Goal: Task Accomplishment & Management: Manage account settings

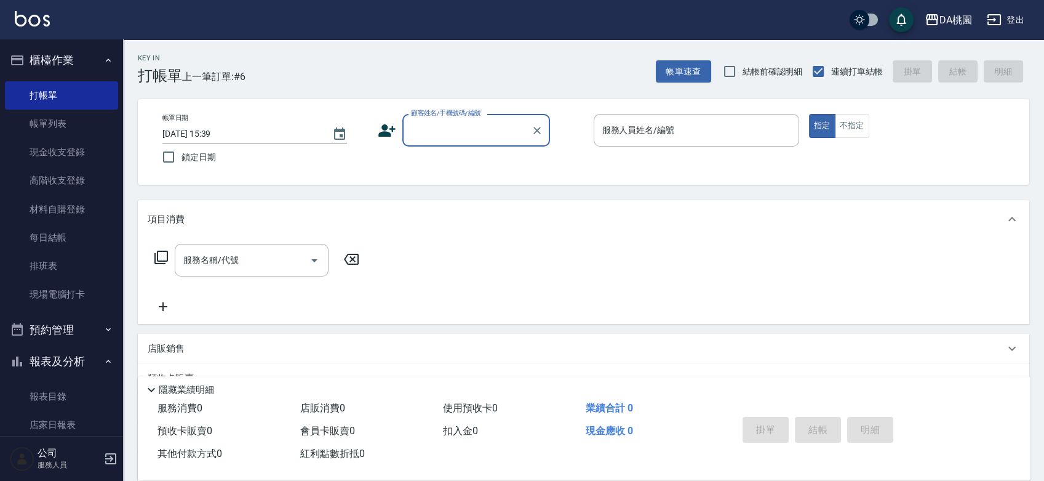
click at [445, 122] on input "顧客姓名/手機號碼/編號" at bounding box center [467, 130] width 118 height 22
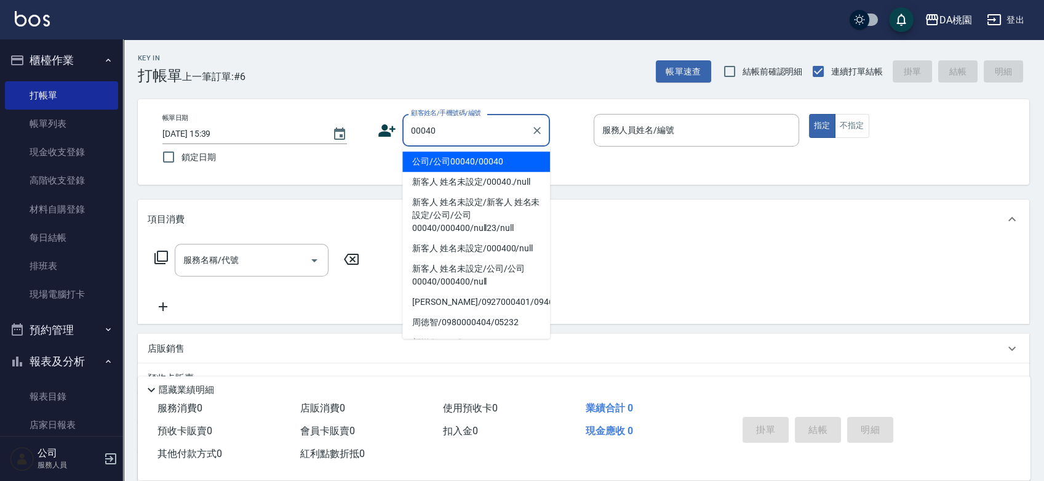
type input "00040"
type input "1"
type input "公司/公司00040/00040"
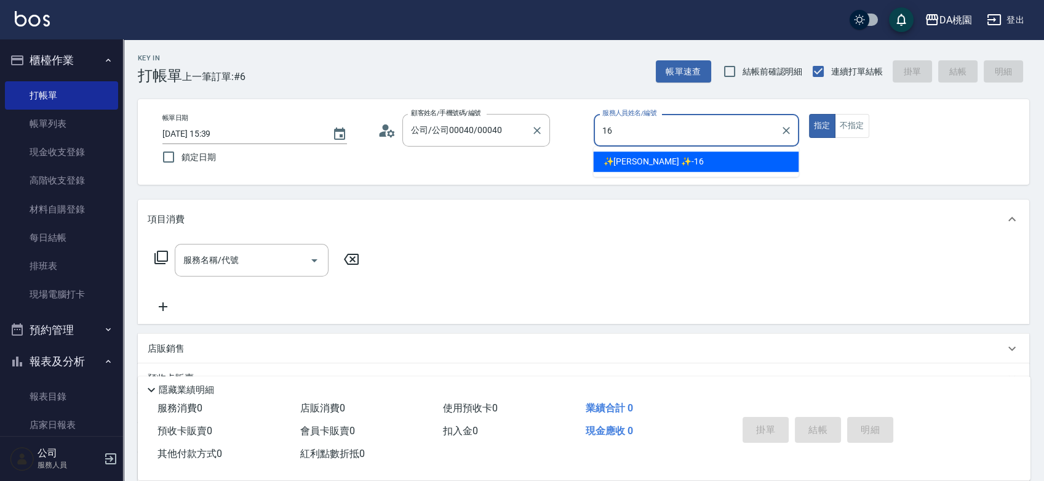
type input "✨GARY蓋瑞 ✨-16"
type button "true"
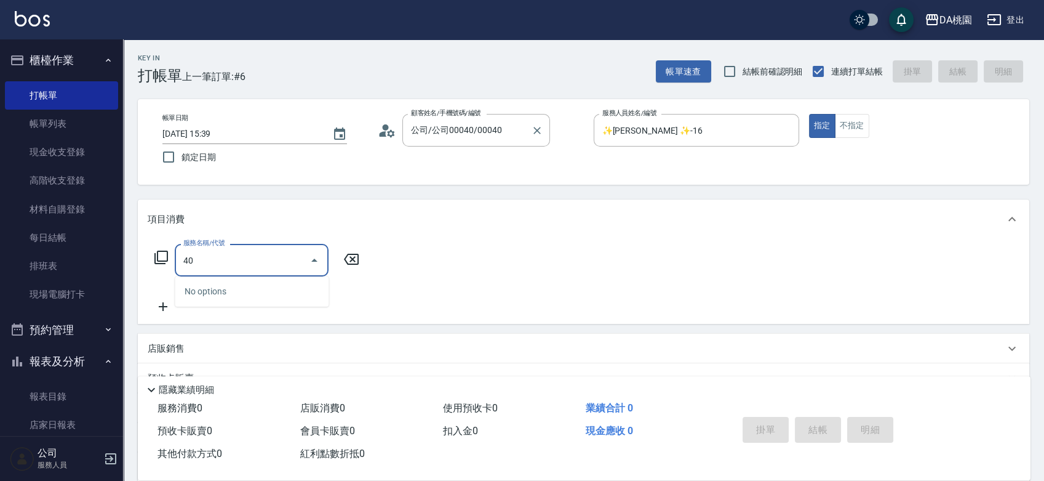
type input "400"
type input "150"
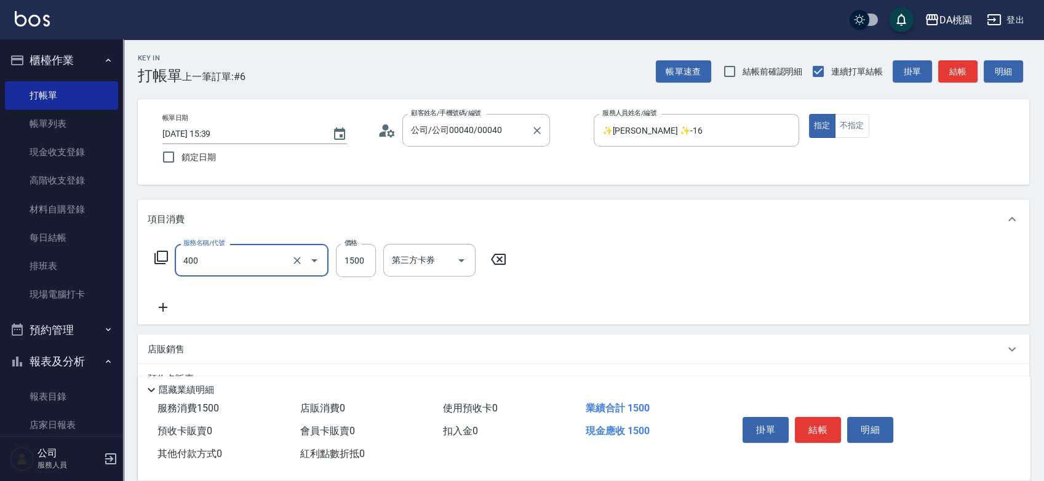
type input "染髮(400)"
type input "1"
type input "0"
type input "130"
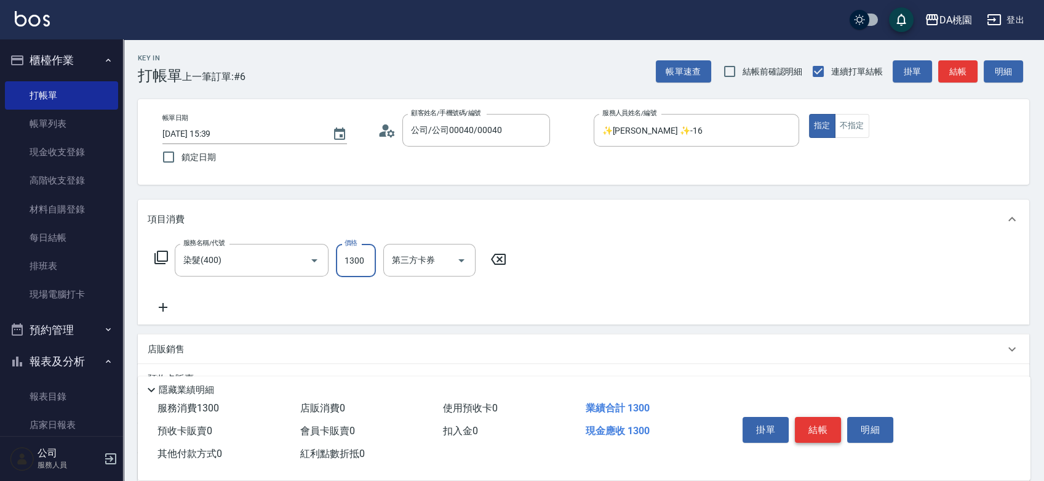
type input "1300"
click at [801, 420] on button "結帳" at bounding box center [818, 430] width 46 height 26
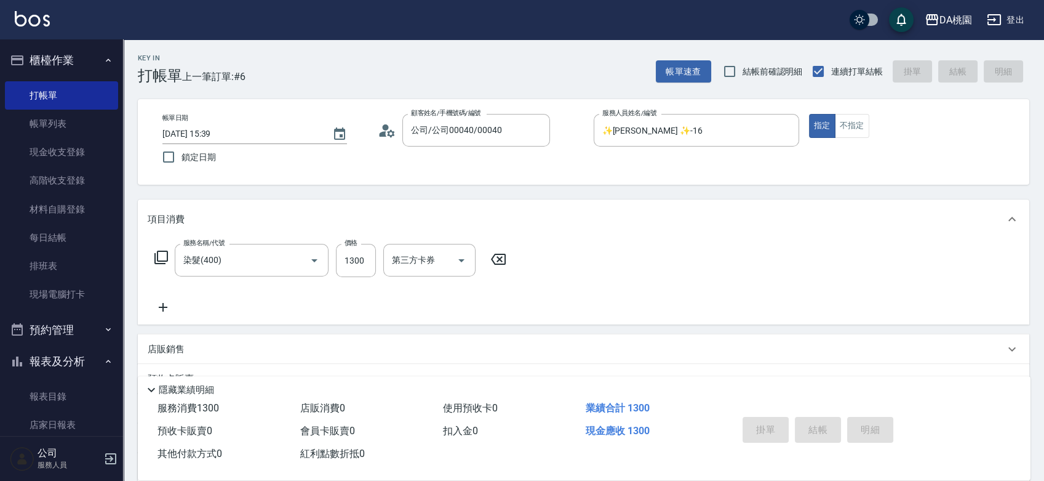
type input "2025/09/23 18:34"
type input "0"
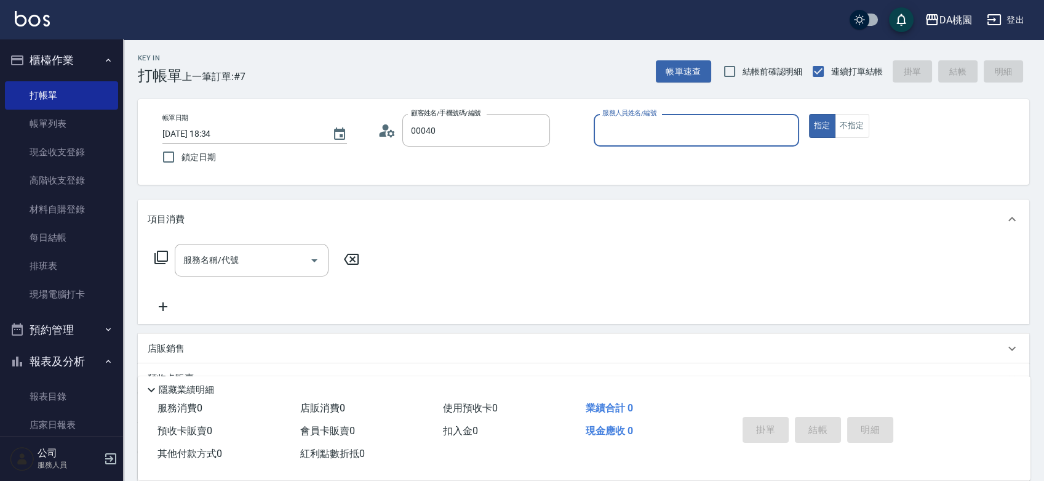
type input "公司/公司00040/00040"
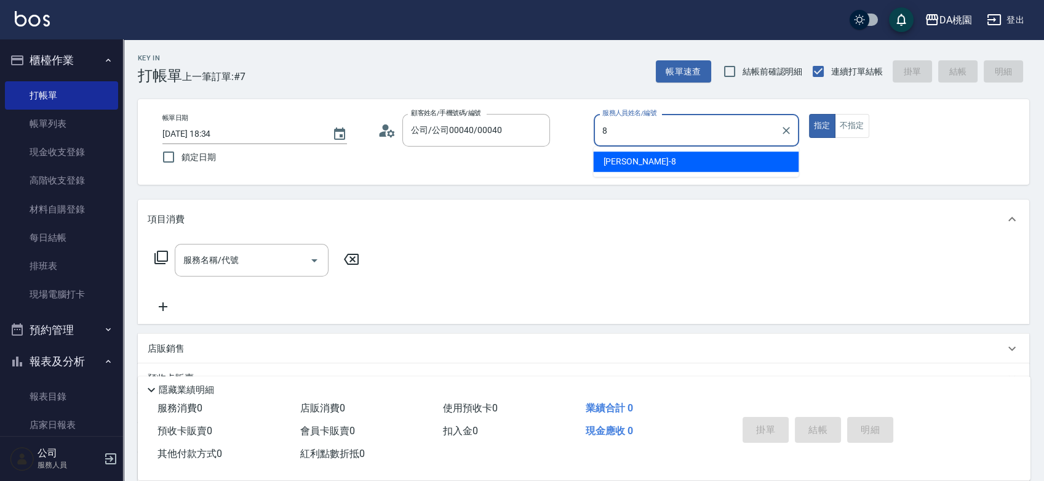
type input "桑妮-8"
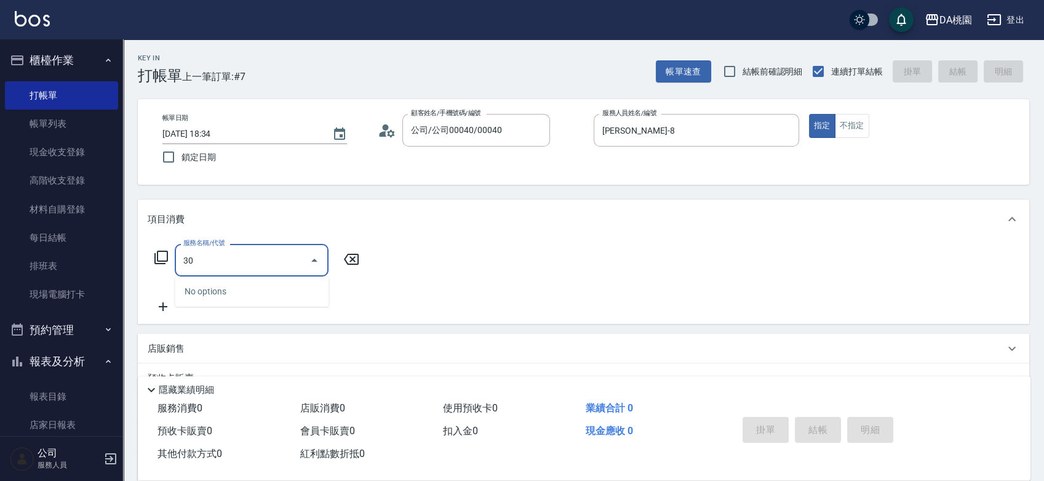
type input "303"
type input "30"
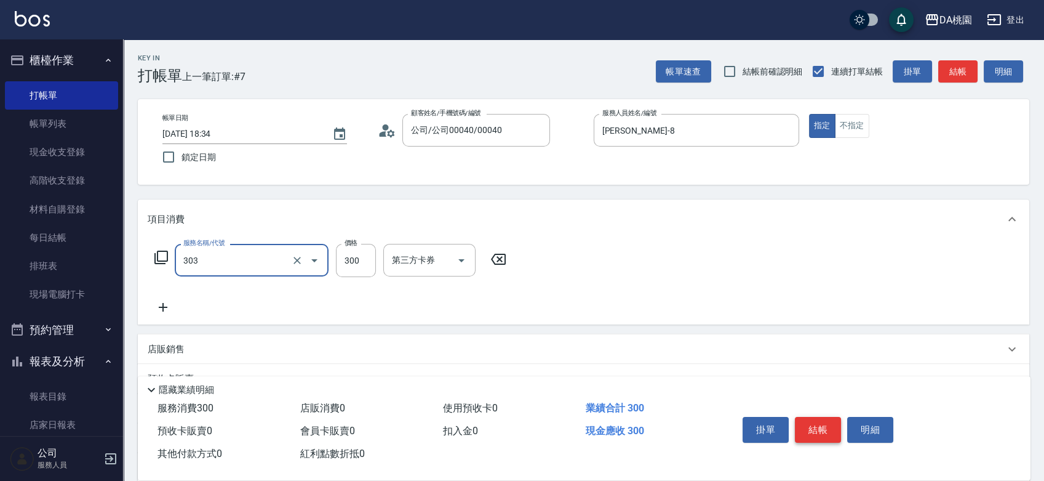
type input "A級剪髮(303)"
click at [801, 420] on button "結帳" at bounding box center [818, 430] width 46 height 26
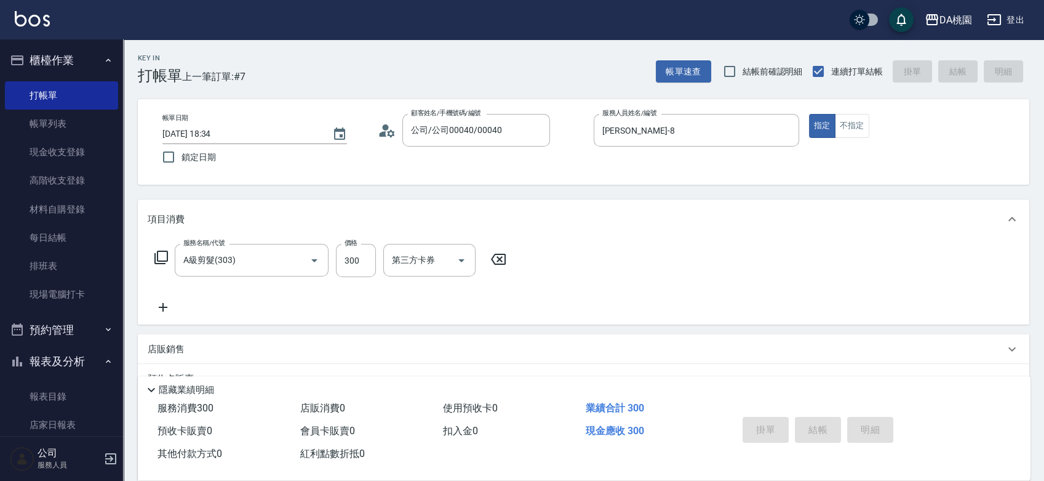
type input "2025/09/23 18:35"
type input "0"
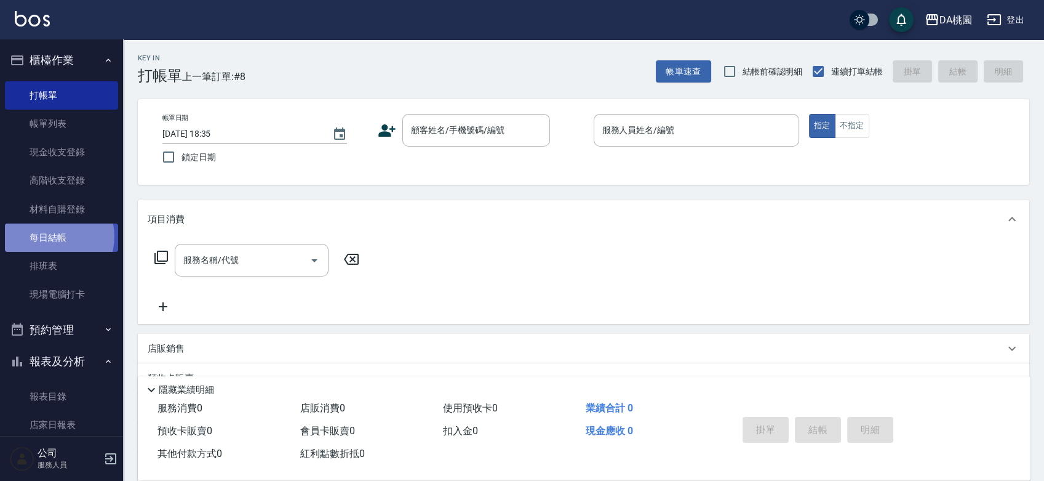
click at [49, 236] on link "每日結帳" at bounding box center [61, 237] width 113 height 28
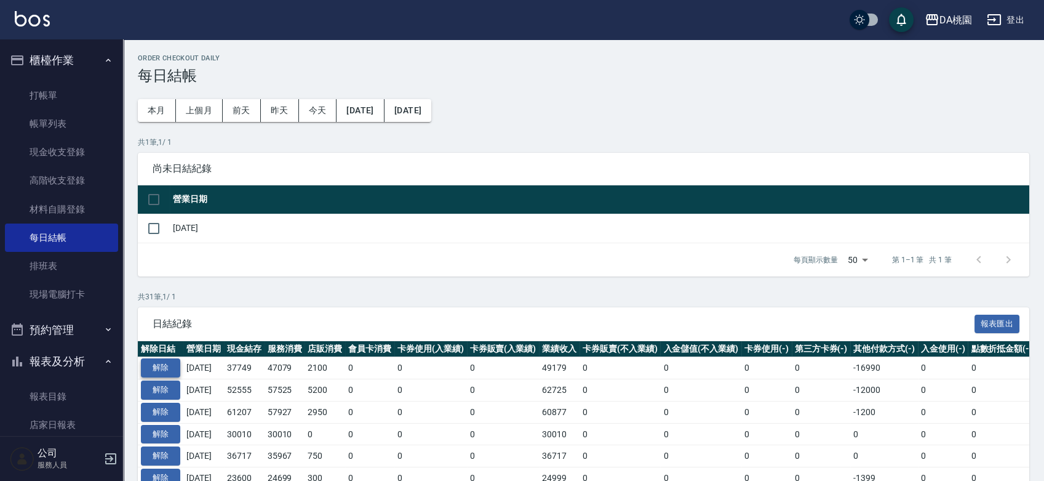
click at [168, 366] on button "解除" at bounding box center [160, 367] width 39 height 19
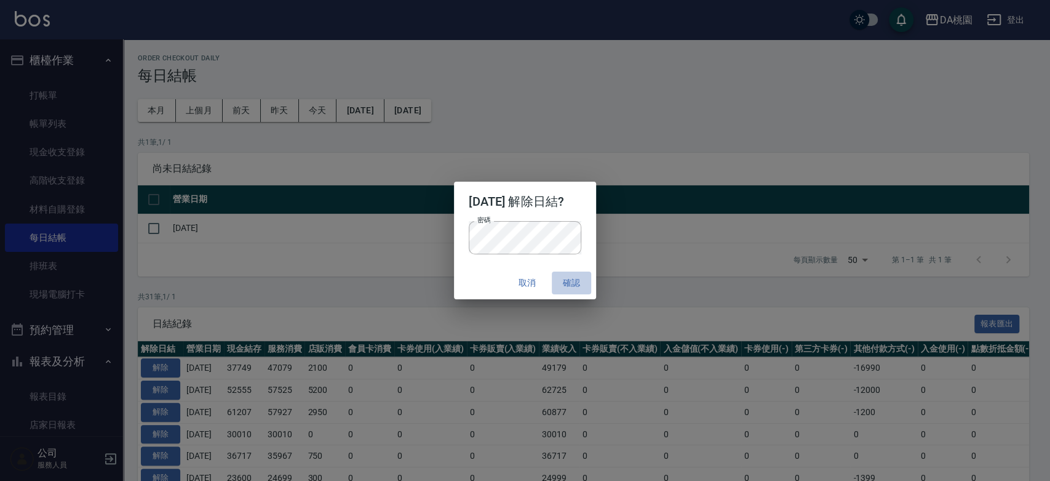
click at [581, 287] on button "確認" at bounding box center [571, 282] width 39 height 23
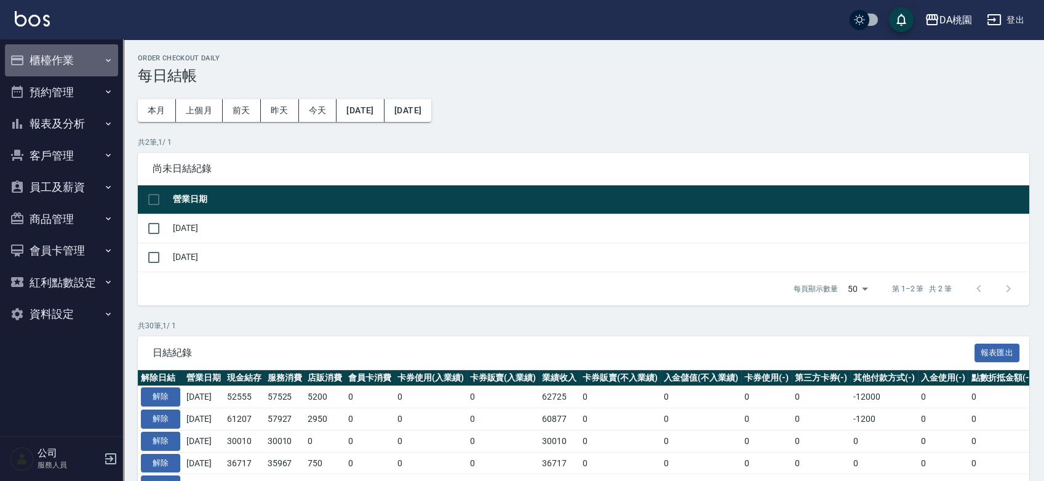
click at [76, 58] on button "櫃檯作業" at bounding box center [61, 60] width 113 height 32
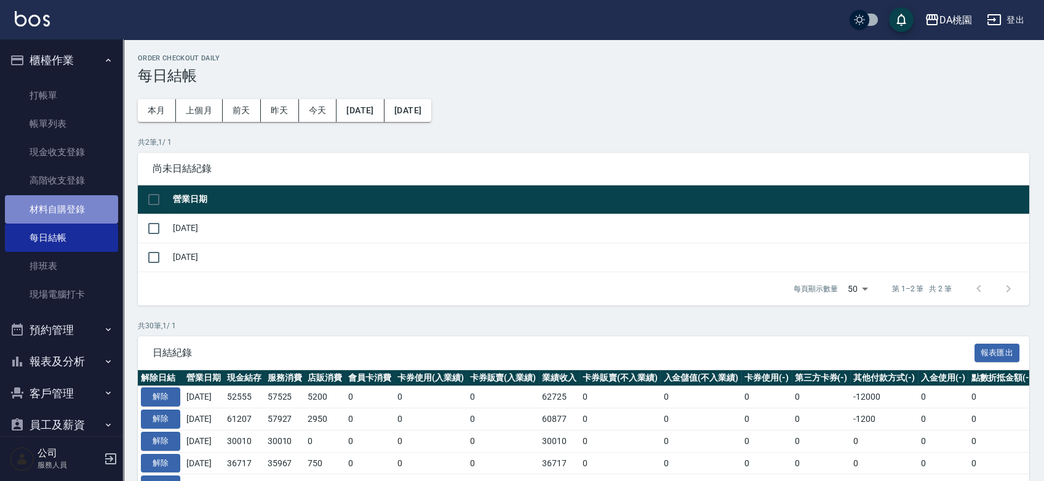
click at [74, 215] on link "材料自購登錄" at bounding box center [61, 209] width 113 height 28
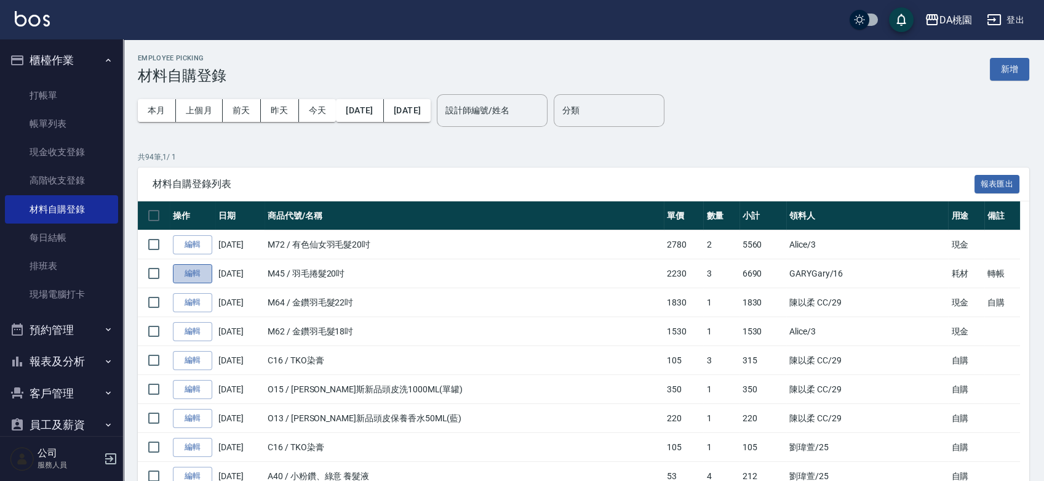
click at [194, 273] on link "編輯" at bounding box center [192, 273] width 39 height 19
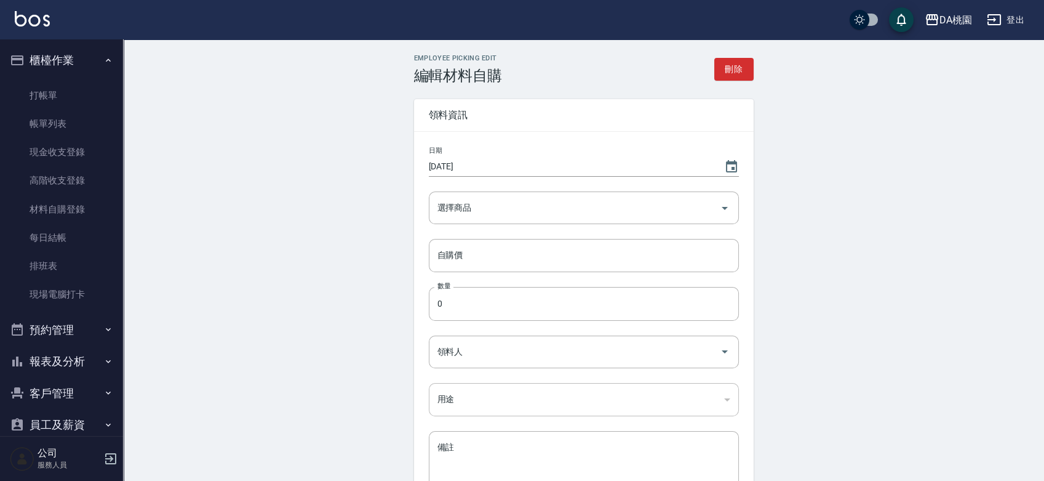
type input "2025/09/22"
type input "羽毛捲髮20吋"
type input "2230"
type input "3"
type input "GARYGary"
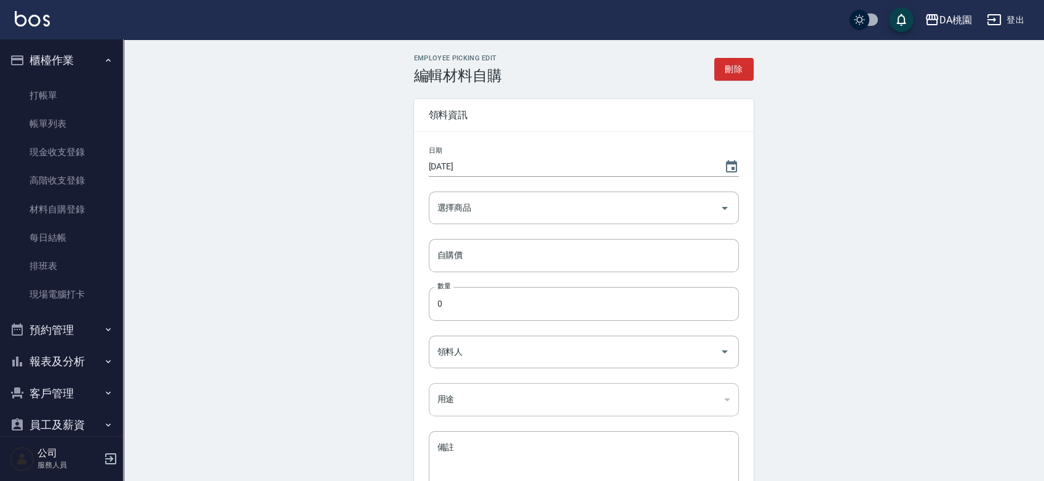
type input "耗材"
type textarea "轉帳"
click at [727, 164] on icon "Choose date, selected date is 2025-09-22" at bounding box center [731, 166] width 11 height 12
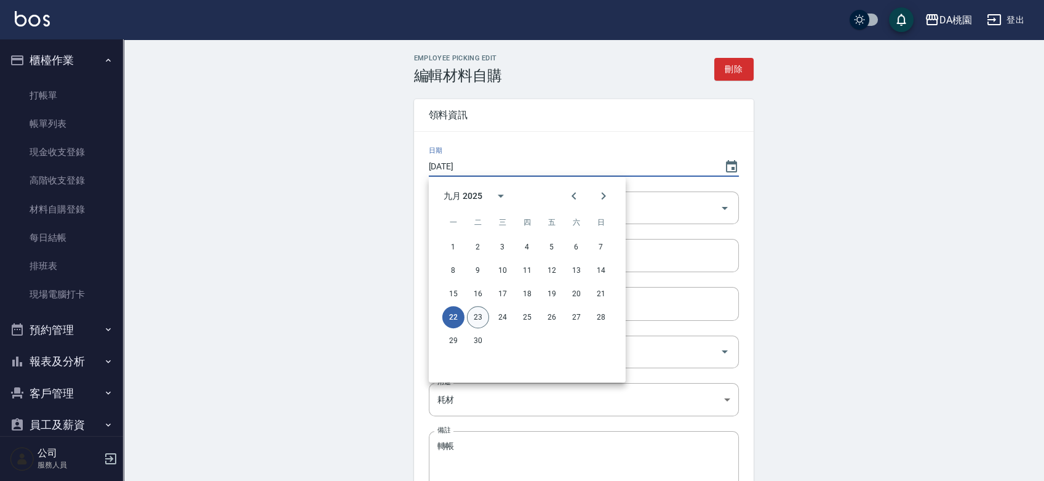
click at [477, 310] on button "23" at bounding box center [478, 317] width 22 height 22
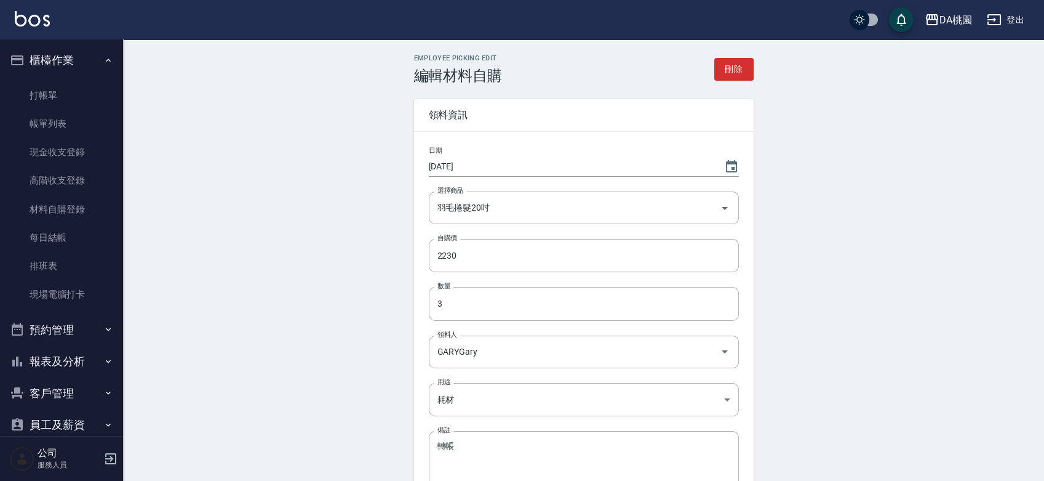
type input "[DATE]"
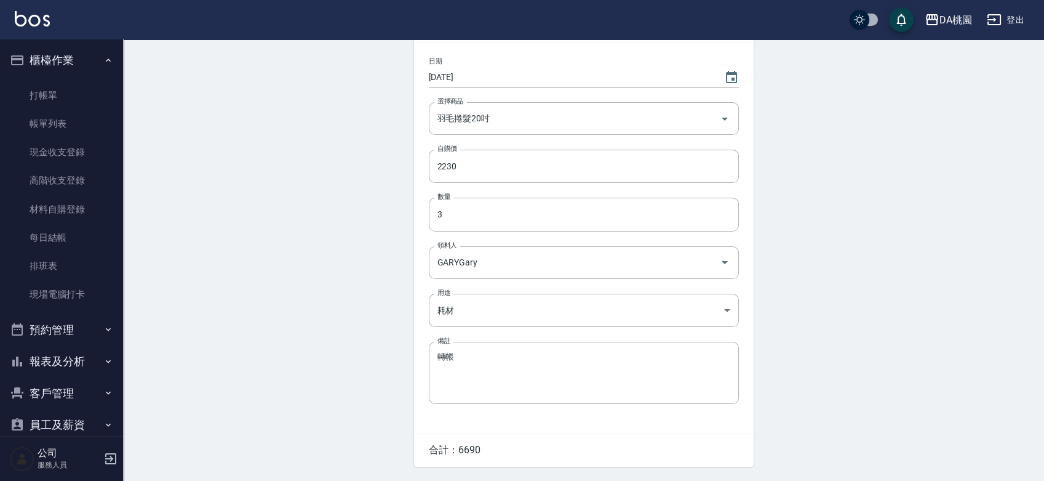
scroll to position [128, 0]
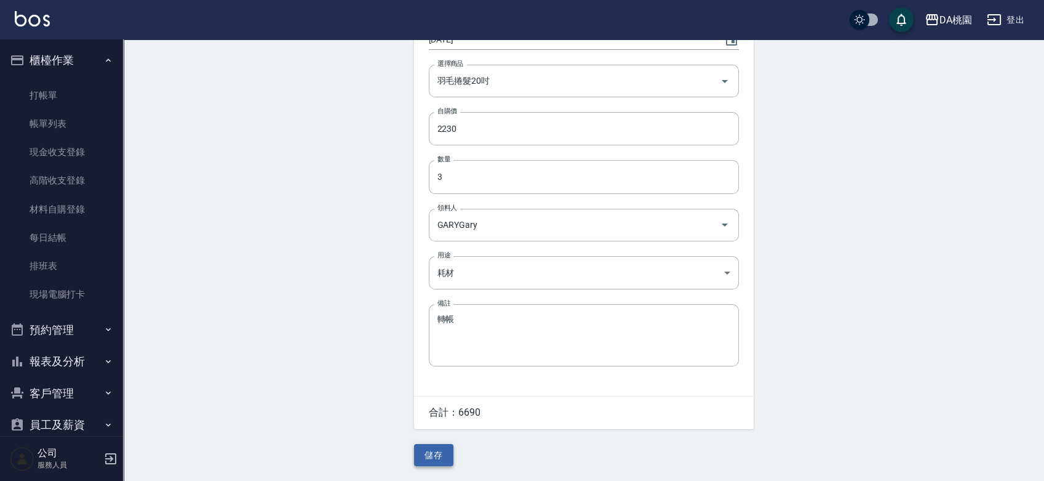
click at [436, 457] on button "儲存" at bounding box center [433, 455] width 39 height 23
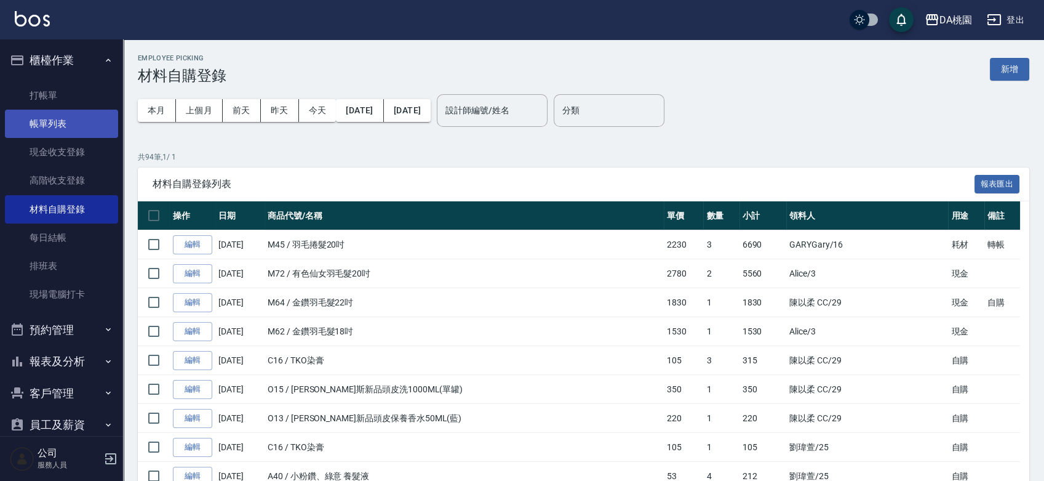
click at [57, 124] on link "帳單列表" at bounding box center [61, 124] width 113 height 28
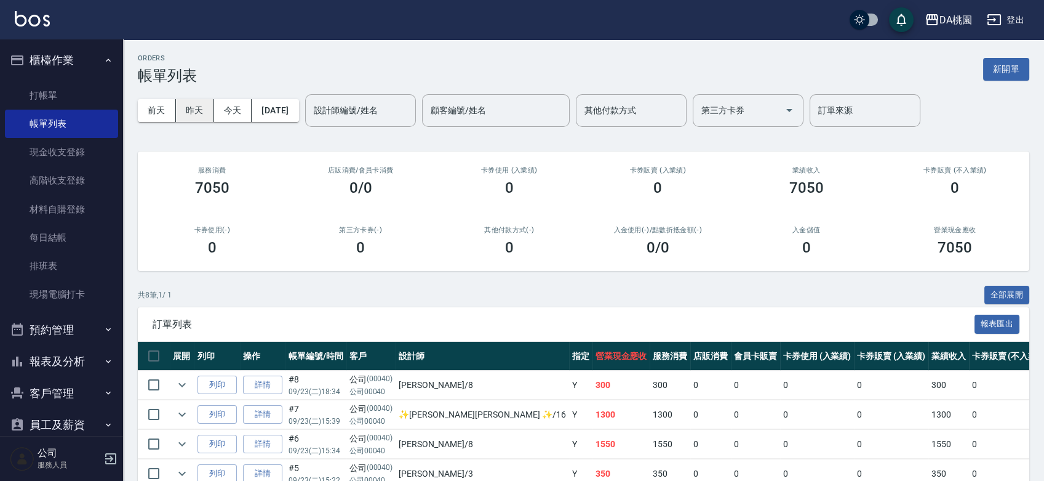
click at [198, 114] on button "昨天" at bounding box center [195, 110] width 38 height 23
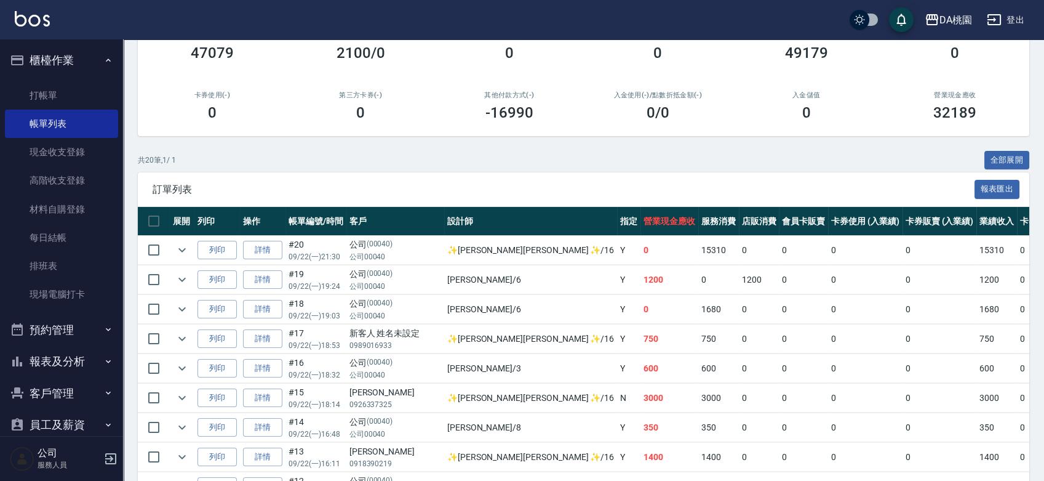
scroll to position [137, 0]
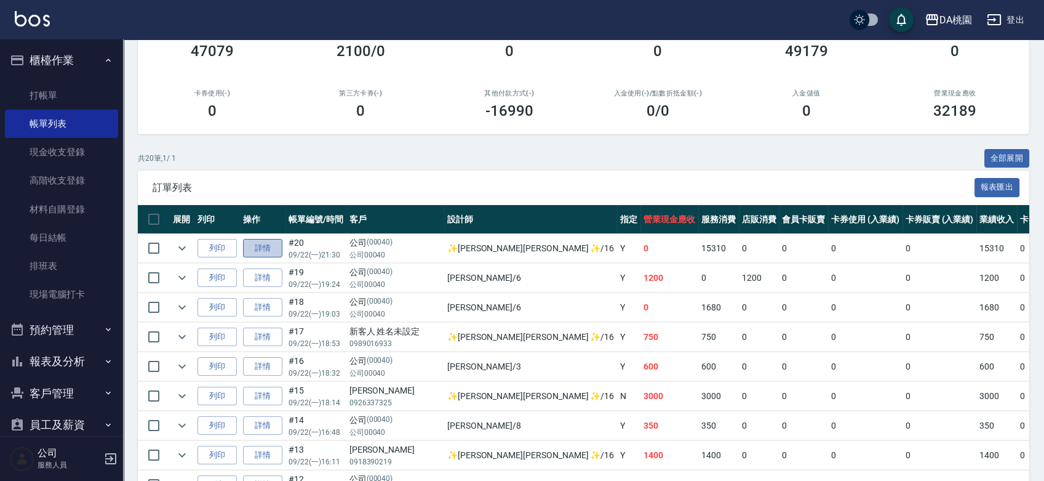
click at [259, 247] on link "詳情" at bounding box center [262, 248] width 39 height 19
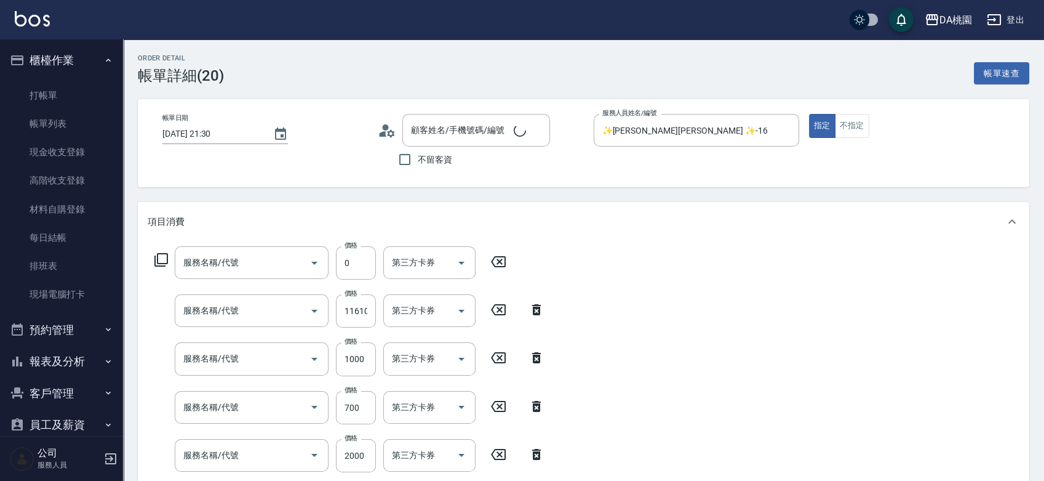
type input "2025/09/22 21:30"
type input "✨GARY蓋瑞 ✨-16"
type input "0"
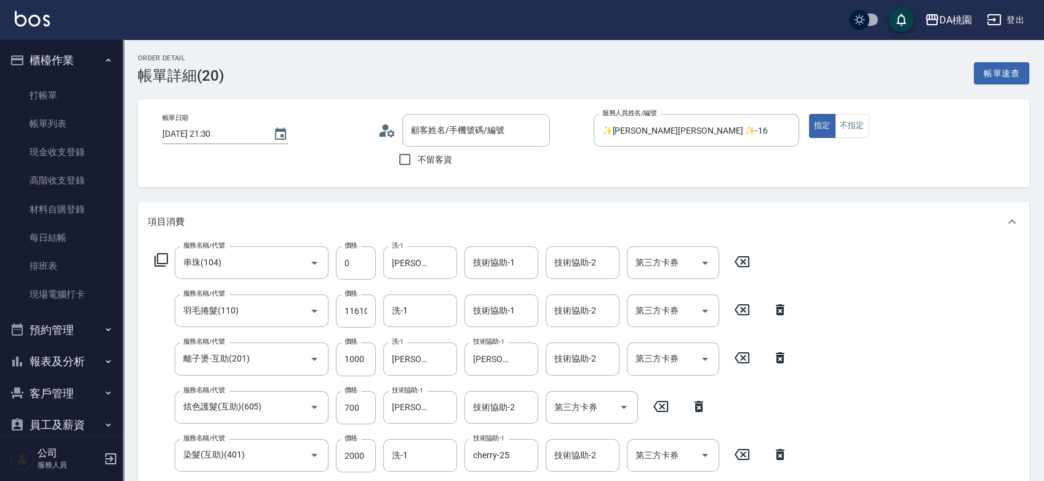
type input "串珠(104)"
type input "羽毛捲髮(110)"
type input "離子燙-互助(201)"
type input "炫色護髮(互助)(605)"
type input "染髮(互助)(401)"
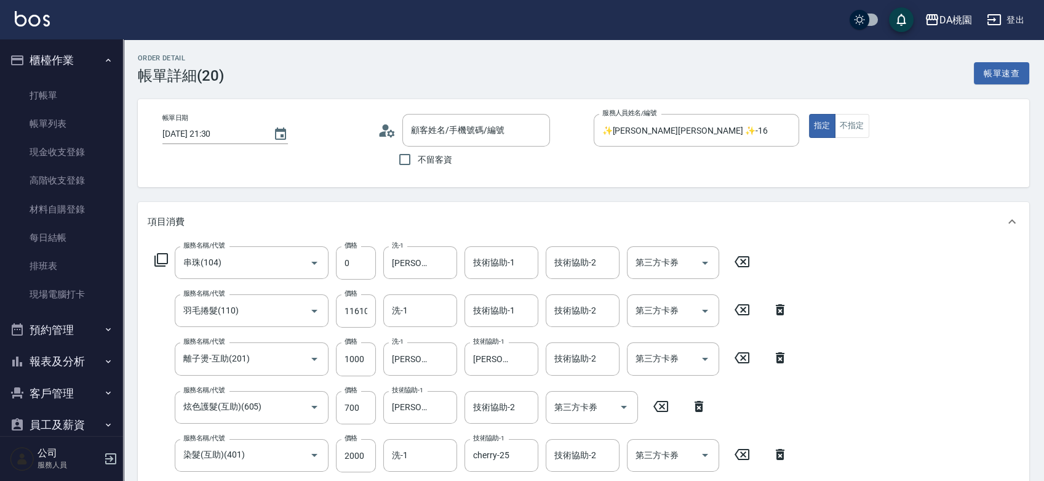
type input "公司/公司00040/00040"
click at [275, 137] on icon "Choose date, selected date is 2025-09-22" at bounding box center [280, 134] width 15 height 15
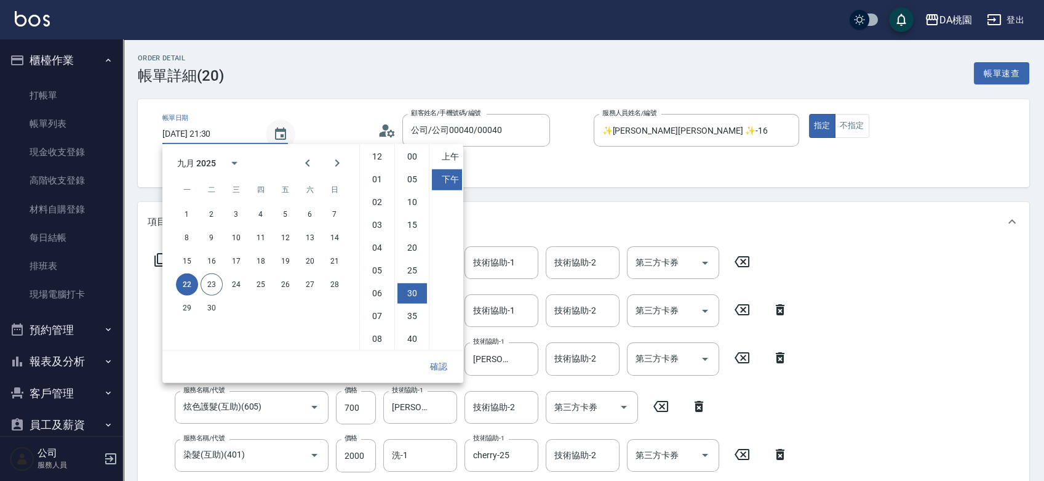
scroll to position [69, 0]
click at [213, 282] on button "23" at bounding box center [212, 284] width 22 height 22
click at [449, 154] on li "上午" at bounding box center [447, 156] width 30 height 20
type input "2025/09/23 09:30"
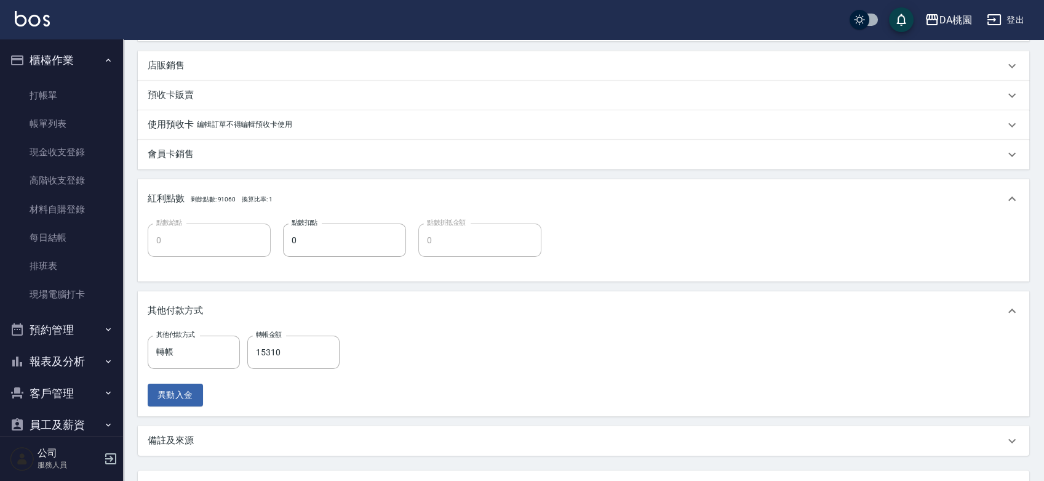
scroll to position [583, 0]
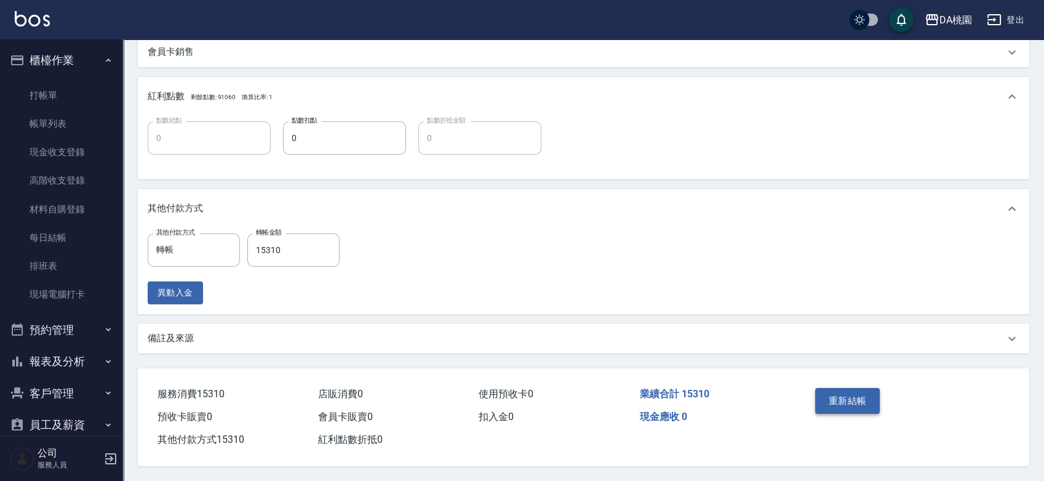
click at [831, 391] on button "重新結帳" at bounding box center [847, 401] width 65 height 26
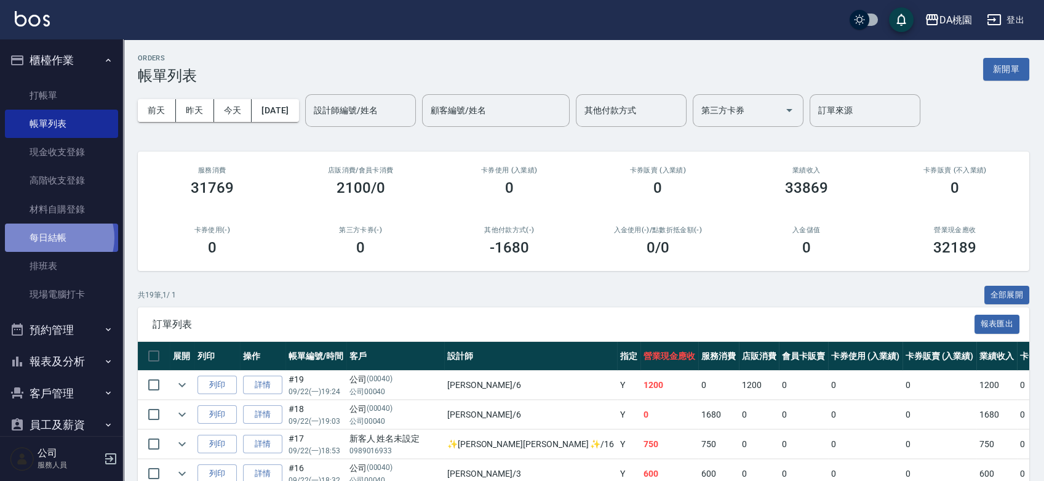
click at [54, 238] on link "每日結帳" at bounding box center [61, 237] width 113 height 28
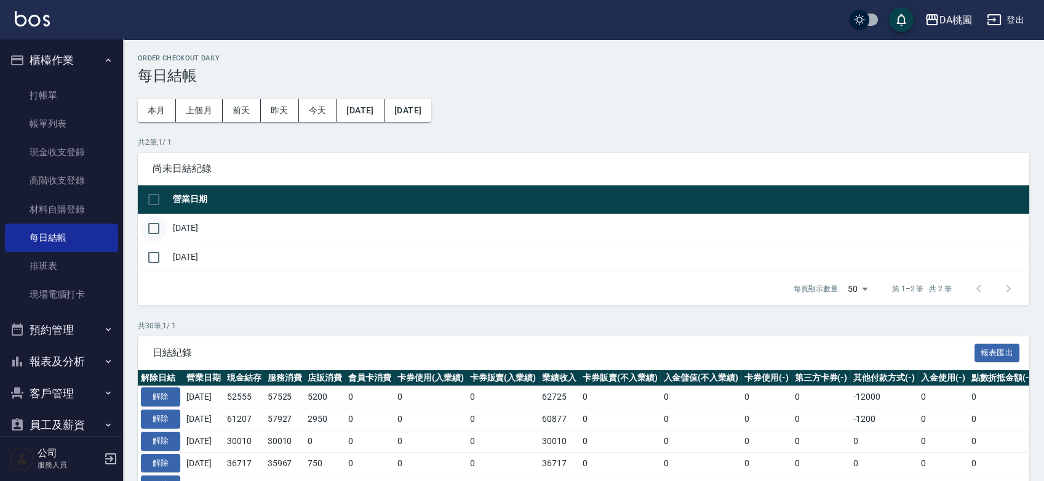
click at [159, 230] on input "checkbox" at bounding box center [154, 228] width 26 height 26
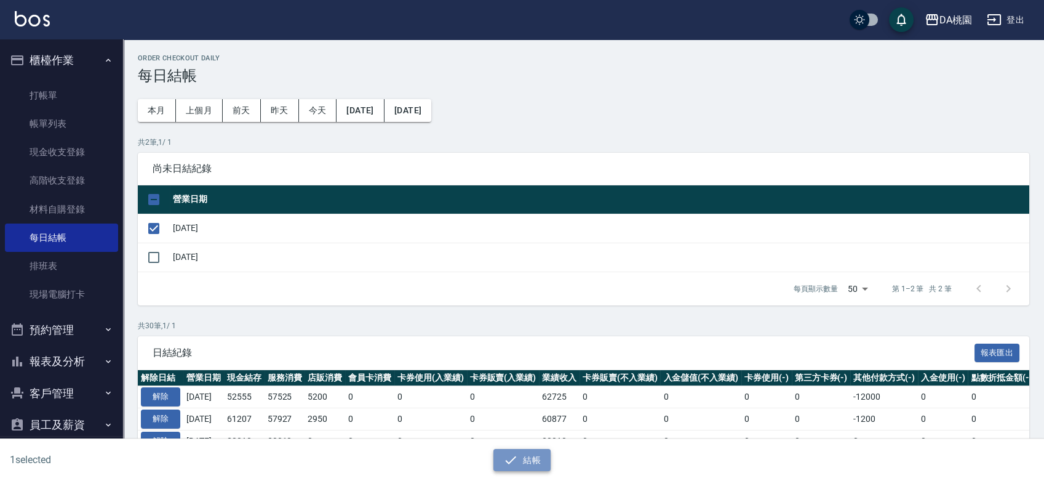
click at [522, 453] on button "結帳" at bounding box center [521, 460] width 57 height 23
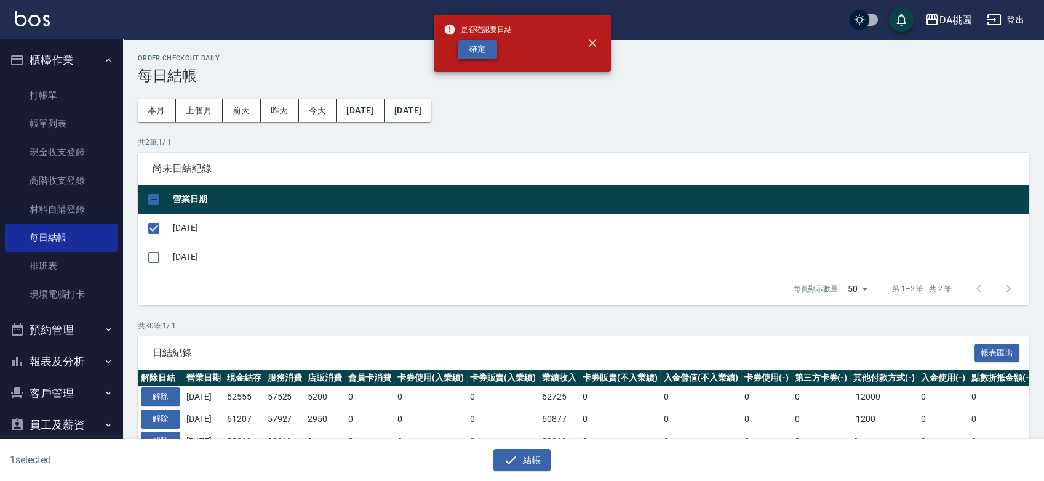
click at [480, 46] on button "確定" at bounding box center [477, 49] width 39 height 19
checkbox input "false"
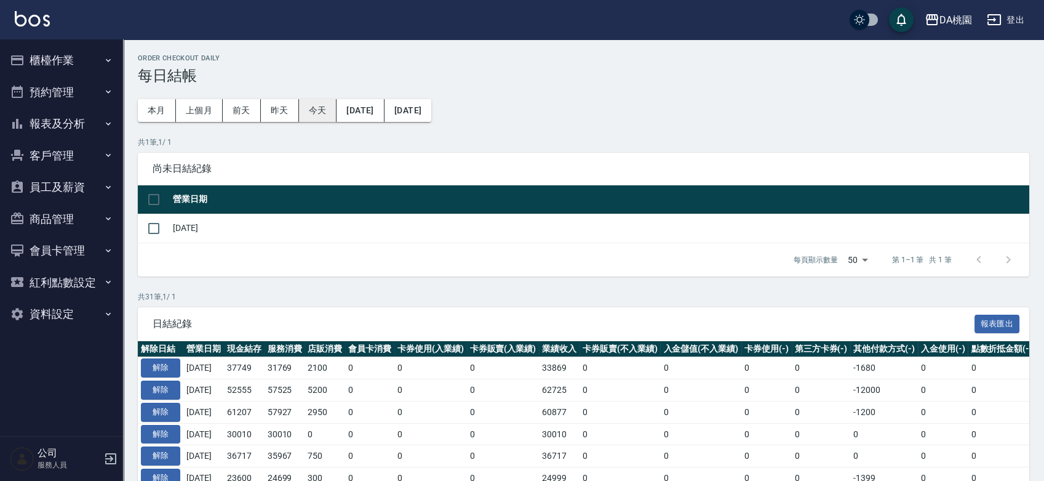
click at [315, 114] on button "今天" at bounding box center [318, 110] width 38 height 23
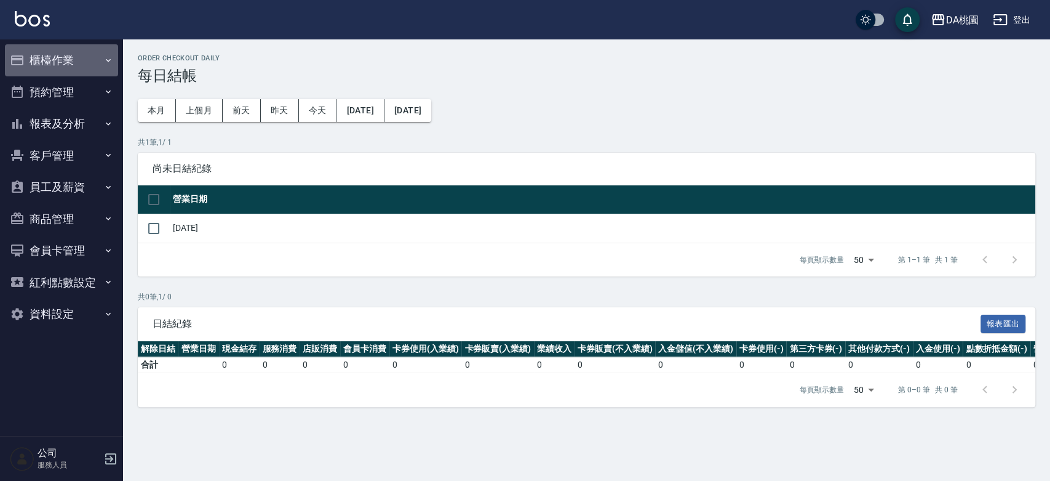
click at [76, 51] on button "櫃檯作業" at bounding box center [61, 60] width 113 height 32
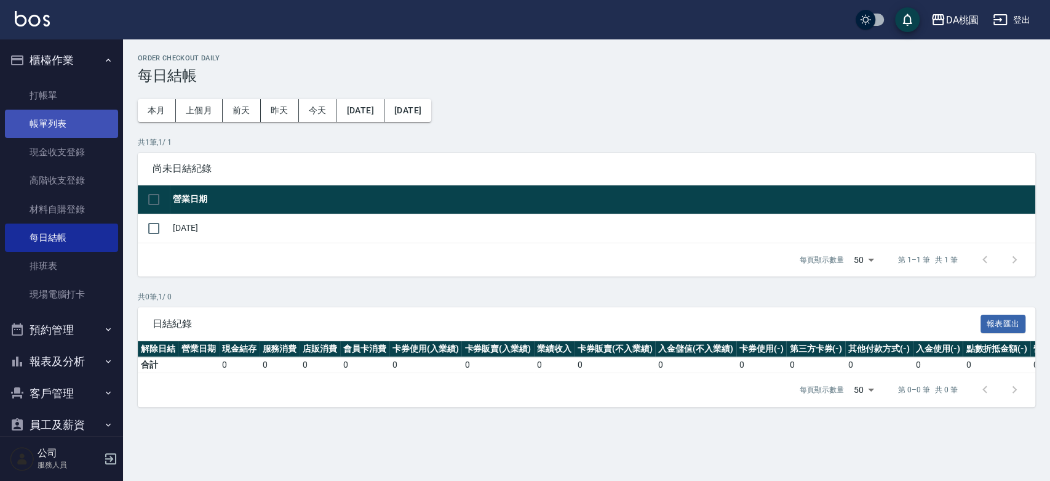
click at [44, 120] on link "帳單列表" at bounding box center [61, 124] width 113 height 28
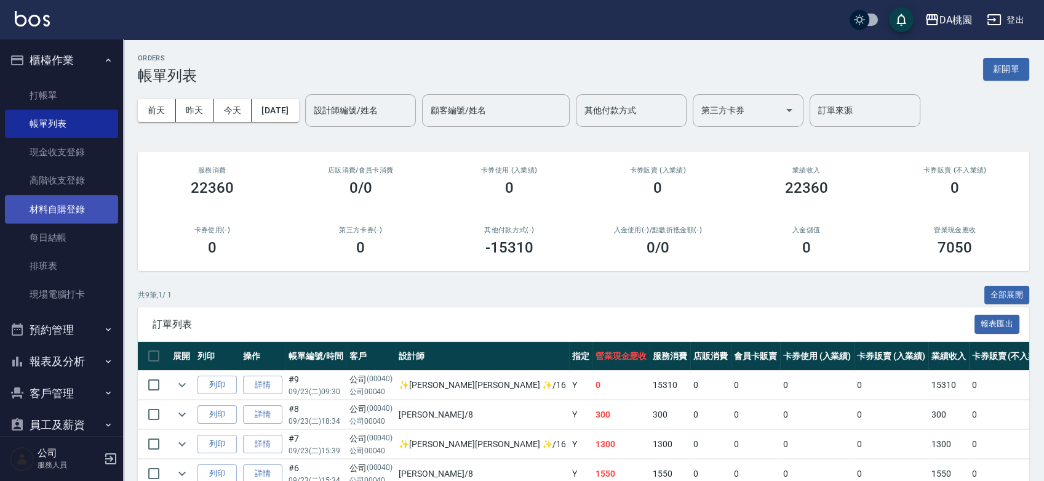
scroll to position [146, 0]
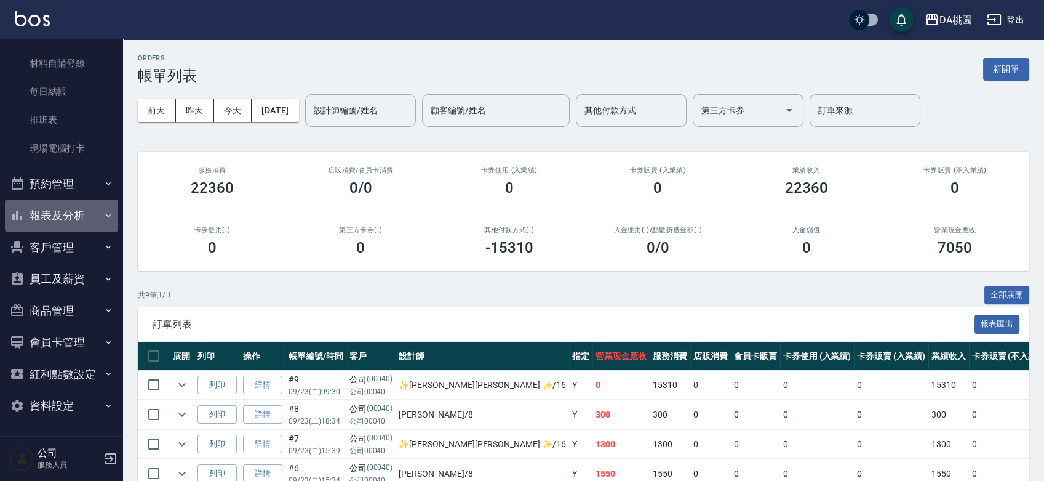
click at [62, 214] on button "報表及分析" at bounding box center [61, 215] width 113 height 32
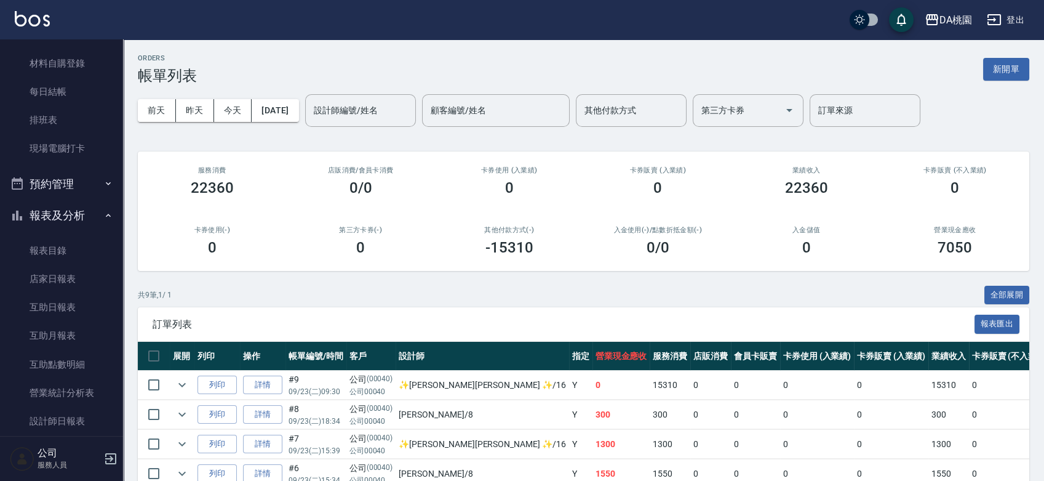
scroll to position [351, 0]
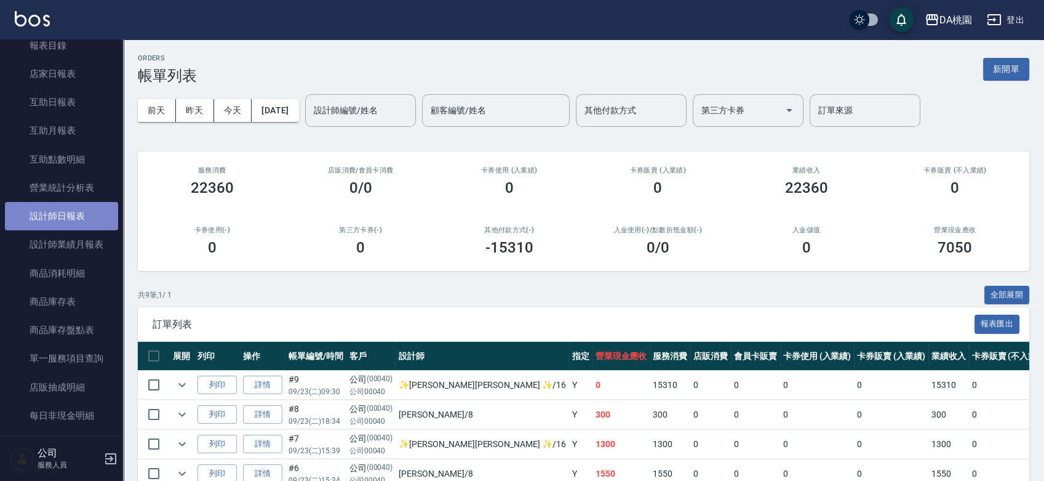
click at [74, 212] on link "設計師日報表" at bounding box center [61, 216] width 113 height 28
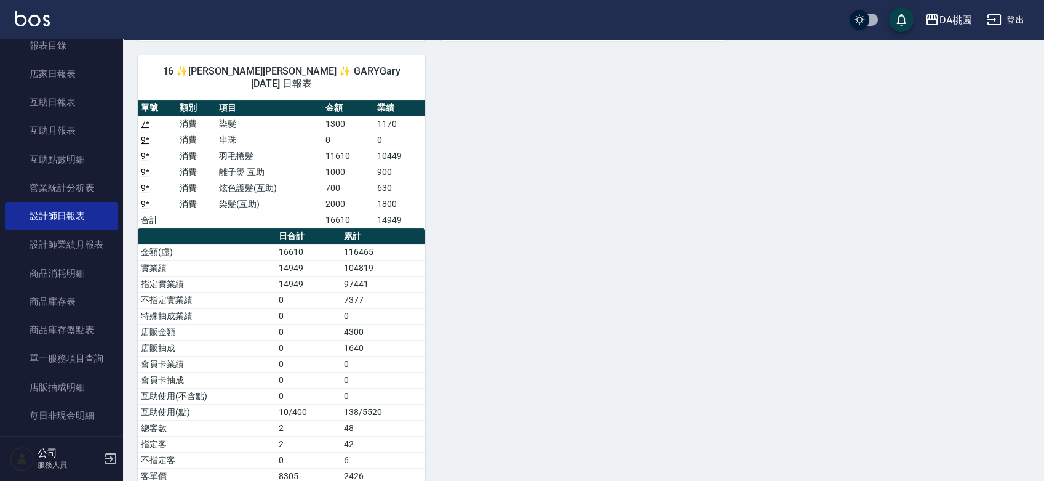
scroll to position [546, 0]
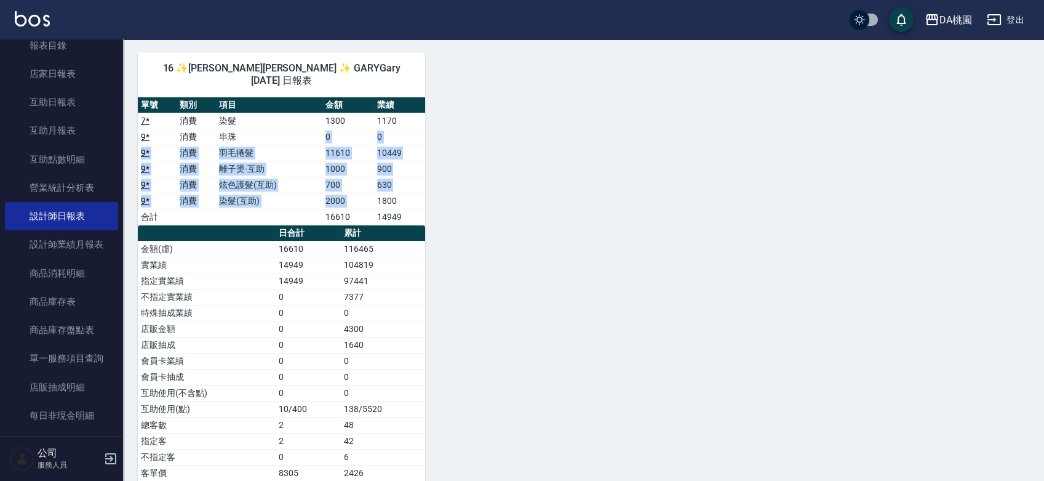
drag, startPoint x: 324, startPoint y: 121, endPoint x: 377, endPoint y: 185, distance: 83.1
click at [377, 185] on tbody "7 * 消費 染髮 1300 1170 9 * 消費 串珠 0 0 9 * 消費 羽毛捲髮 11610 10449 9 * 消費 離子燙-互助 1000 90…" at bounding box center [281, 169] width 287 height 112
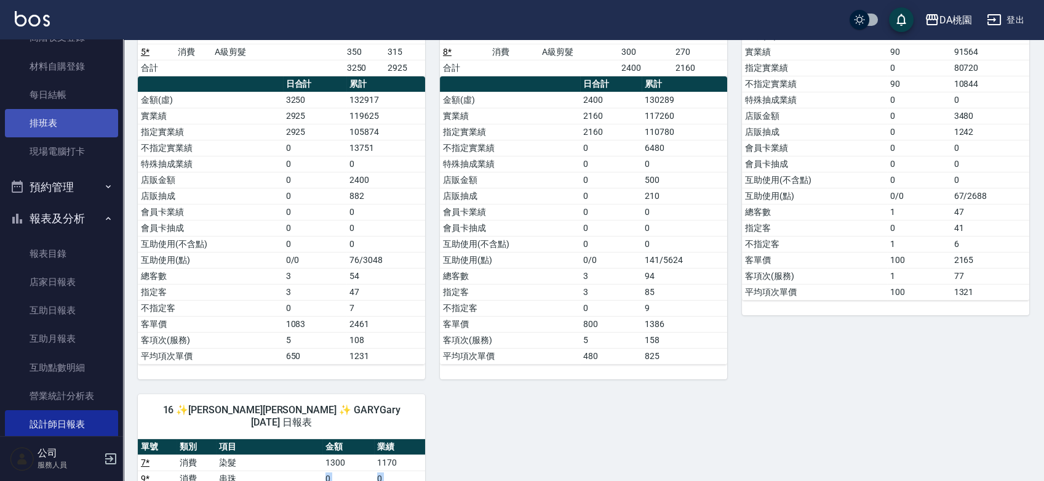
scroll to position [146, 0]
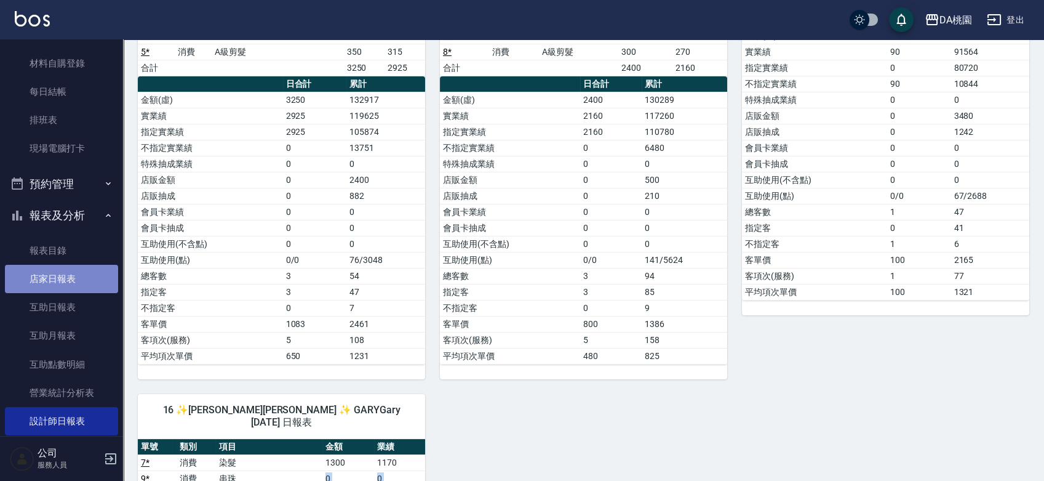
click at [66, 271] on link "店家日報表" at bounding box center [61, 279] width 113 height 28
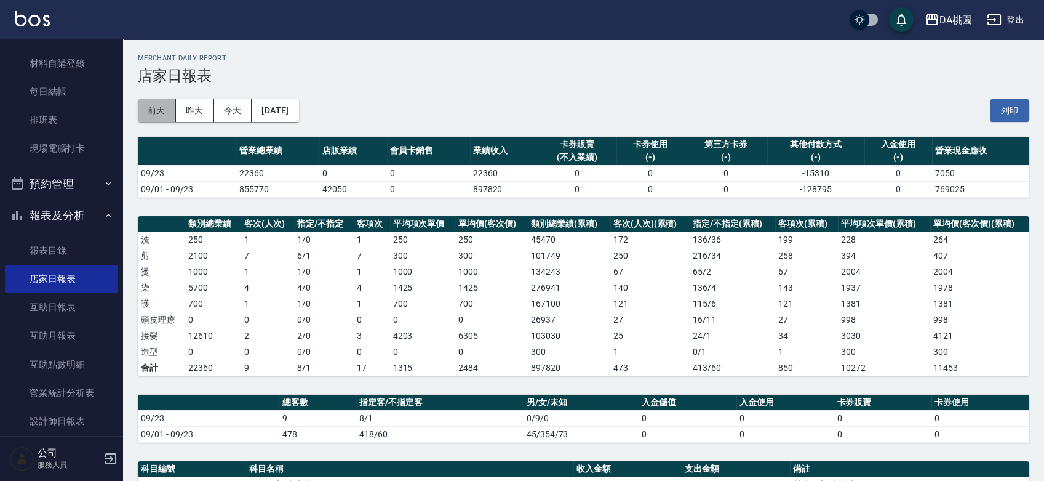
click at [157, 111] on button "前天" at bounding box center [157, 110] width 38 height 23
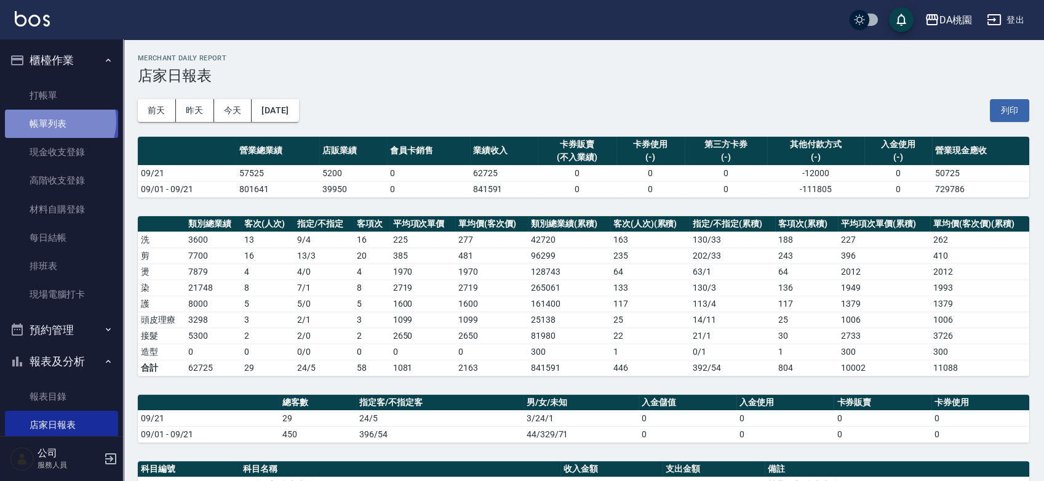
click at [59, 121] on link "帳單列表" at bounding box center [61, 124] width 113 height 28
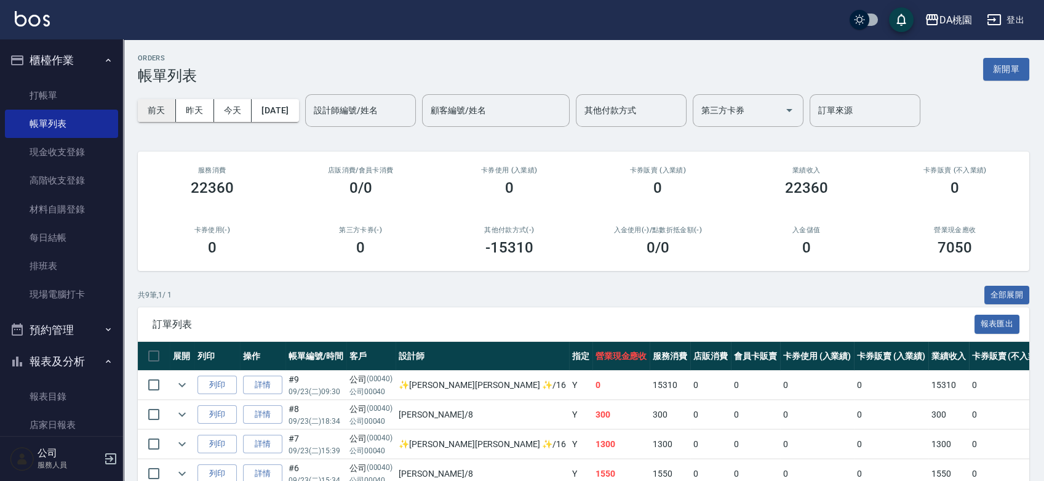
click at [150, 109] on button "前天" at bounding box center [157, 110] width 38 height 23
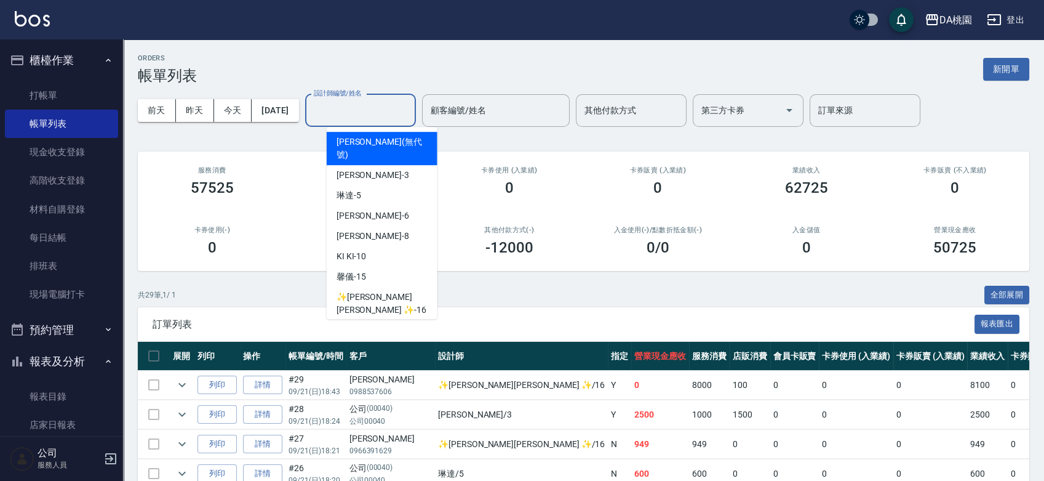
drag, startPoint x: 374, startPoint y: 106, endPoint x: 374, endPoint y: 118, distance: 12.3
click at [374, 108] on input "設計師編號/姓名" at bounding box center [361, 111] width 100 height 22
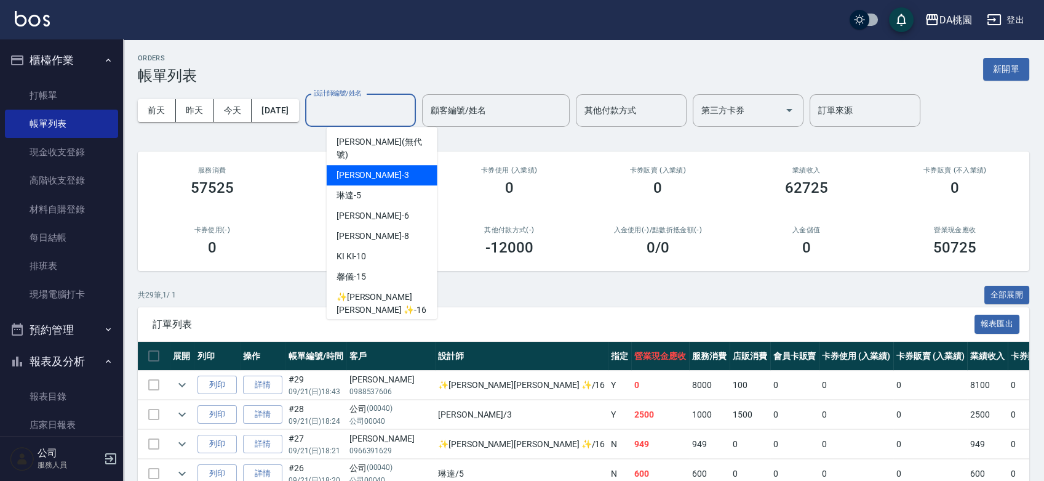
click at [385, 165] on div "愛莉絲 -3" at bounding box center [382, 175] width 111 height 20
type input "愛莉絲-3"
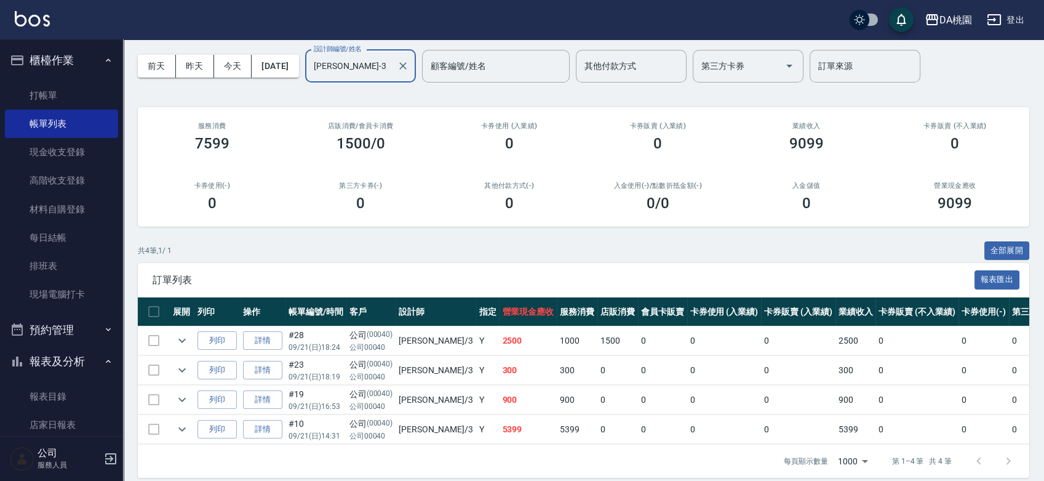
scroll to position [65, 0]
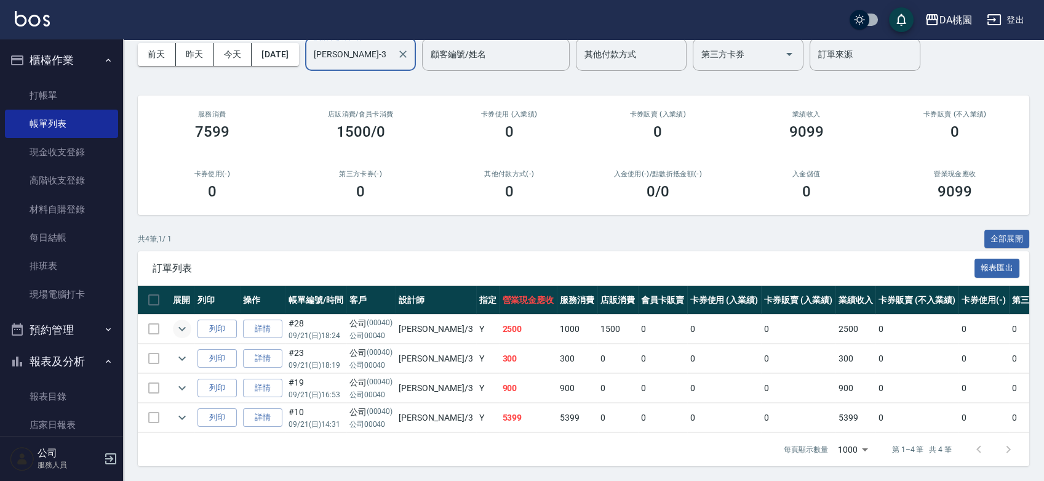
click at [183, 321] on icon "expand row" at bounding box center [182, 328] width 15 height 15
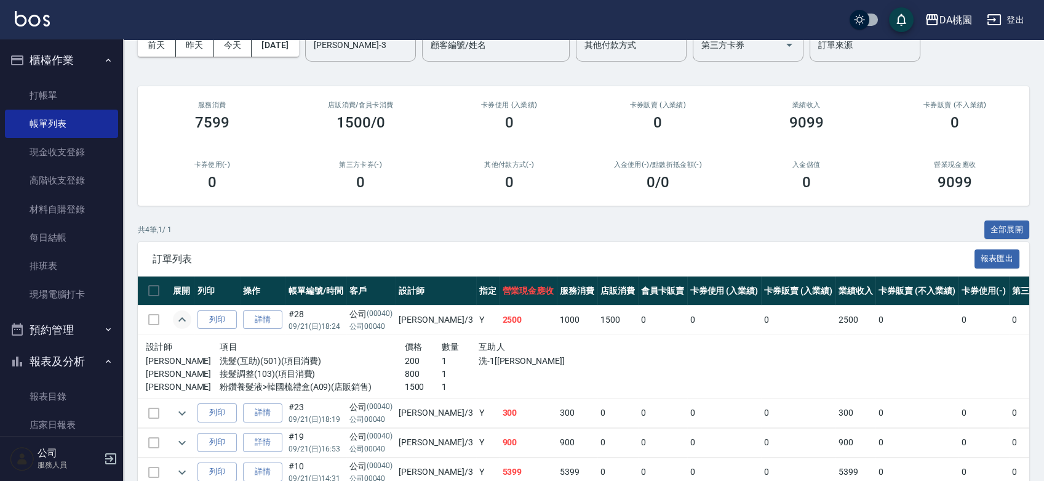
click at [183, 316] on icon "expand row" at bounding box center [182, 319] width 15 height 15
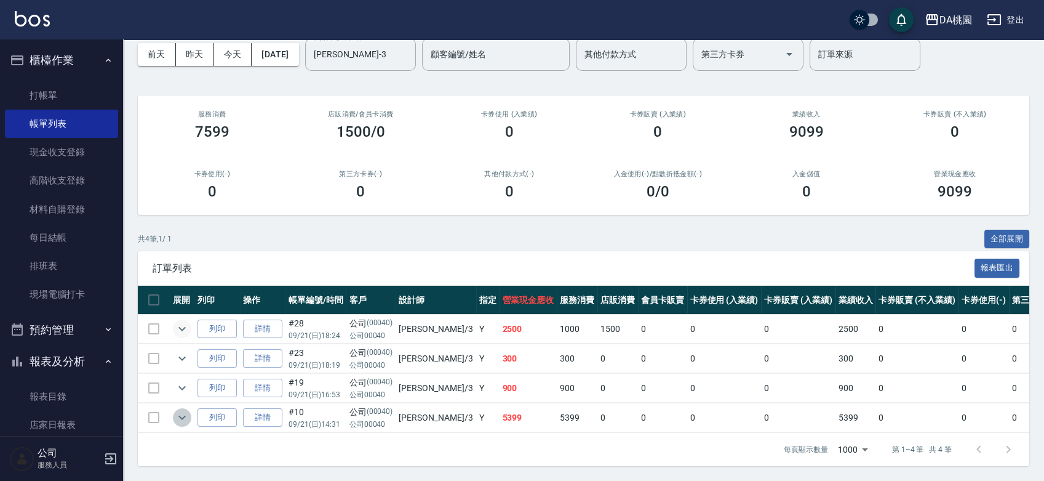
click at [185, 410] on icon "expand row" at bounding box center [182, 417] width 15 height 15
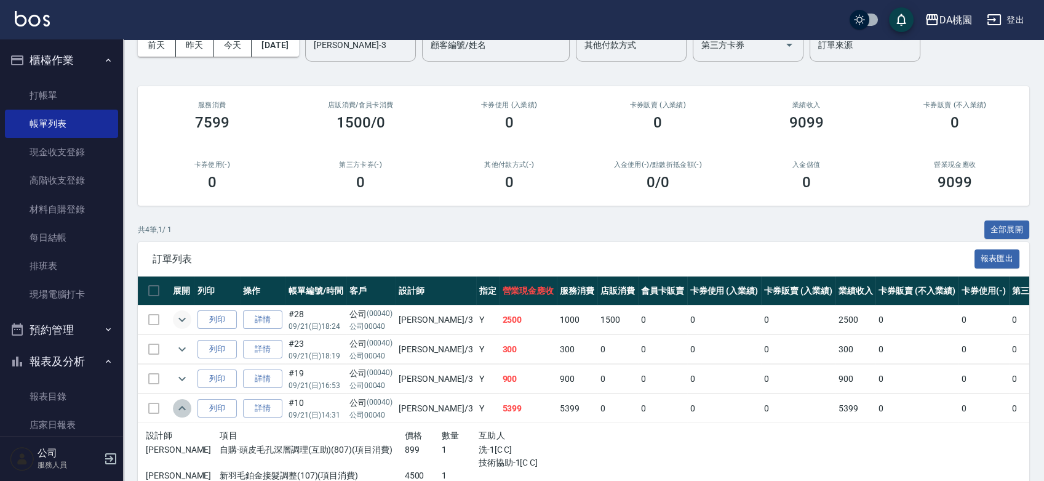
click at [185, 409] on icon "expand row" at bounding box center [181, 407] width 7 height 4
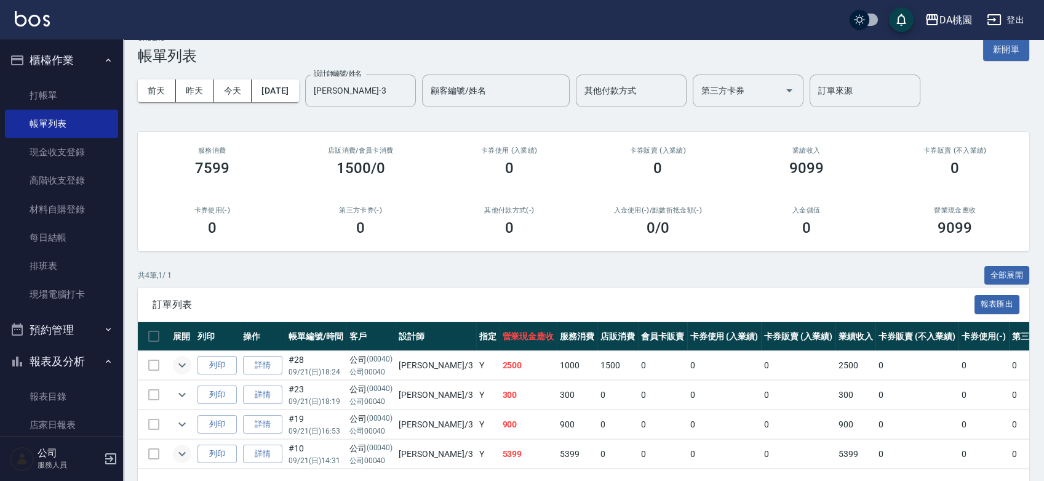
scroll to position [0, 0]
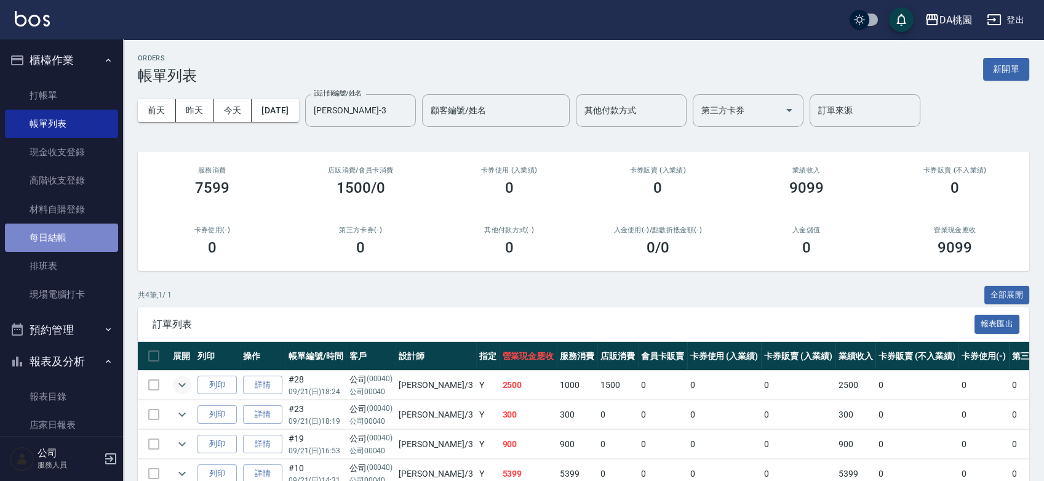
click at [70, 244] on link "每日結帳" at bounding box center [61, 237] width 113 height 28
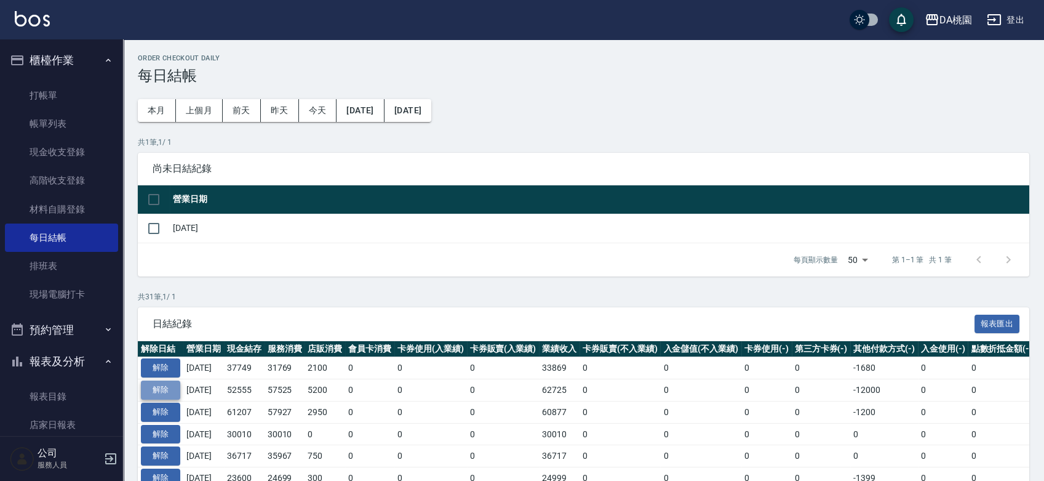
click at [169, 396] on button "解除" at bounding box center [160, 389] width 39 height 19
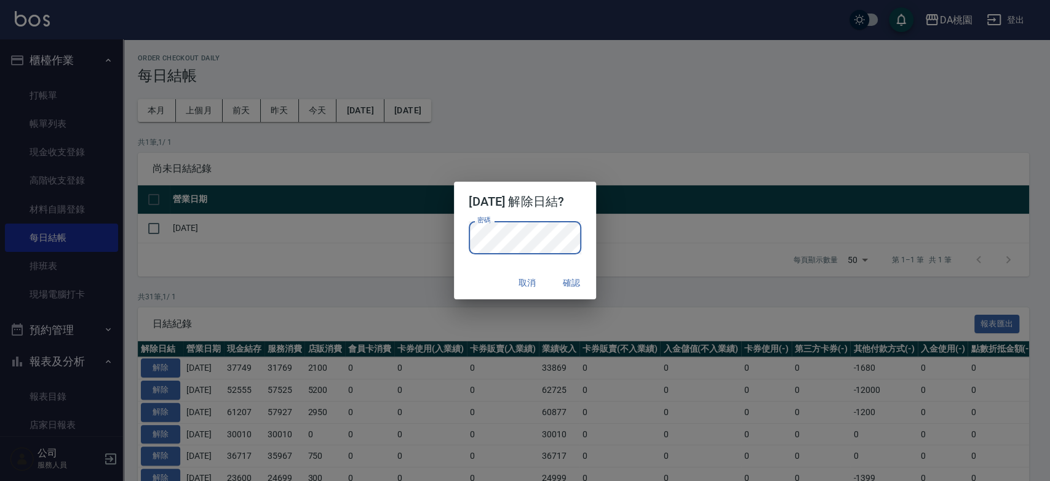
click at [578, 278] on button "確認" at bounding box center [571, 282] width 39 height 23
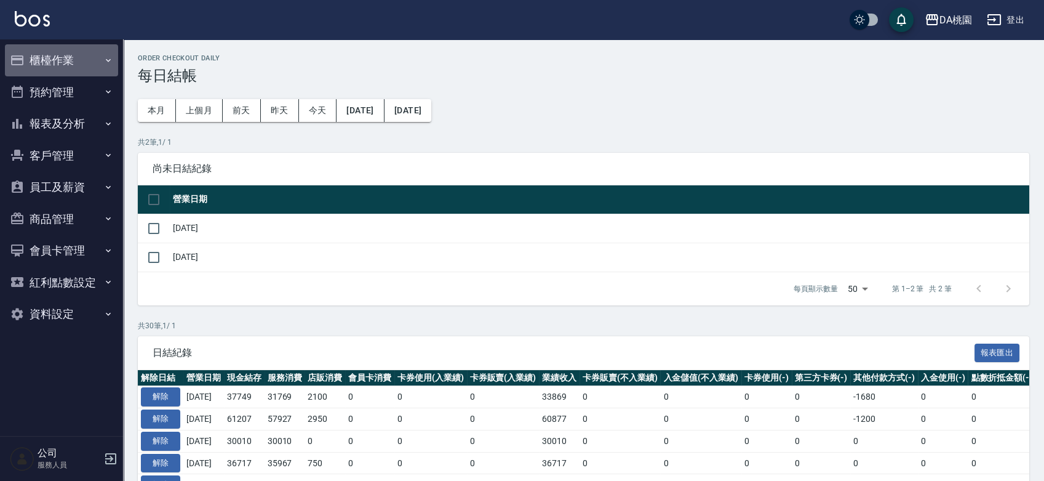
click at [63, 55] on button "櫃檯作業" at bounding box center [61, 60] width 113 height 32
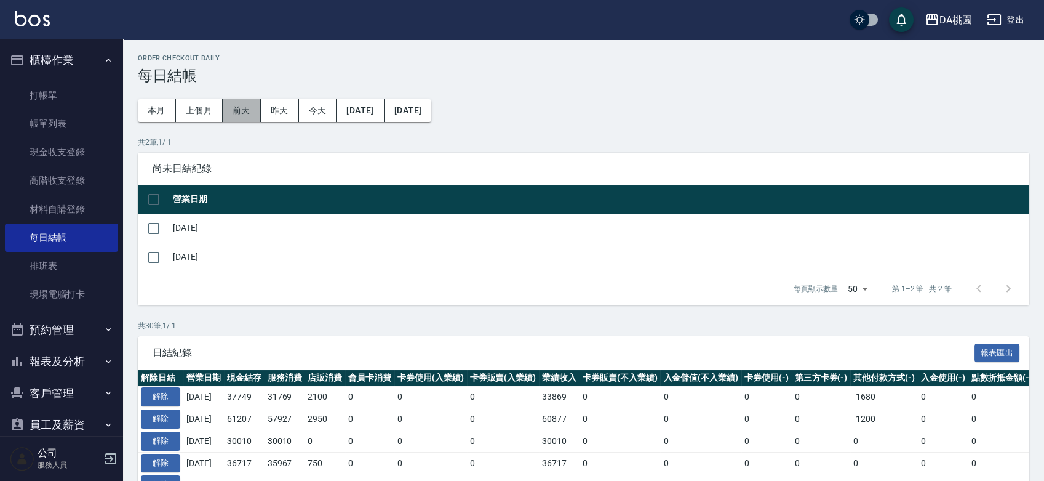
click at [237, 115] on button "前天" at bounding box center [242, 110] width 38 height 23
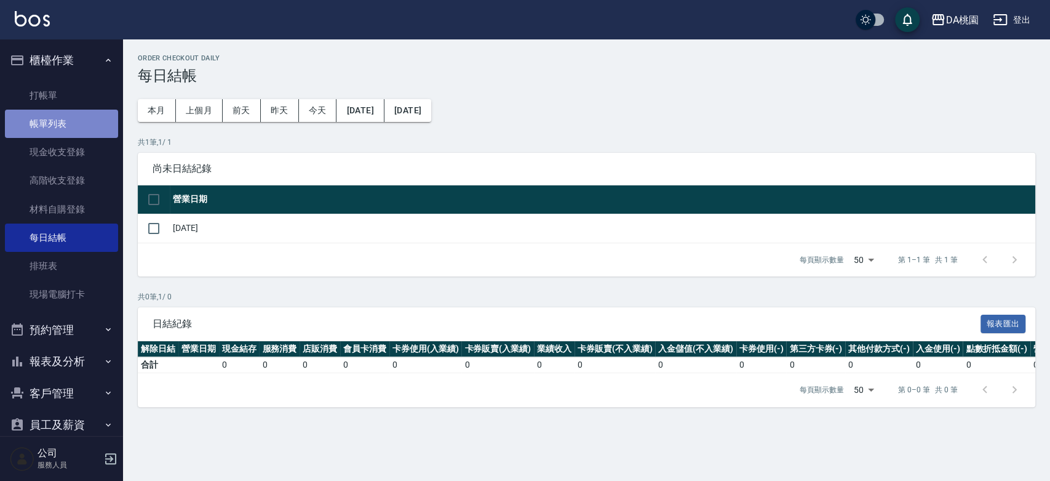
click at [65, 122] on link "帳單列表" at bounding box center [61, 124] width 113 height 28
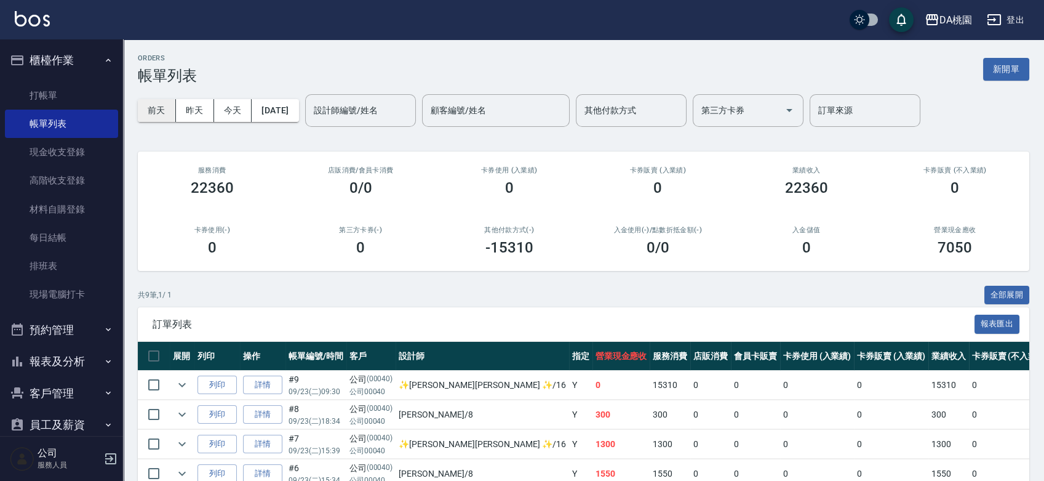
click at [158, 110] on button "前天" at bounding box center [157, 110] width 38 height 23
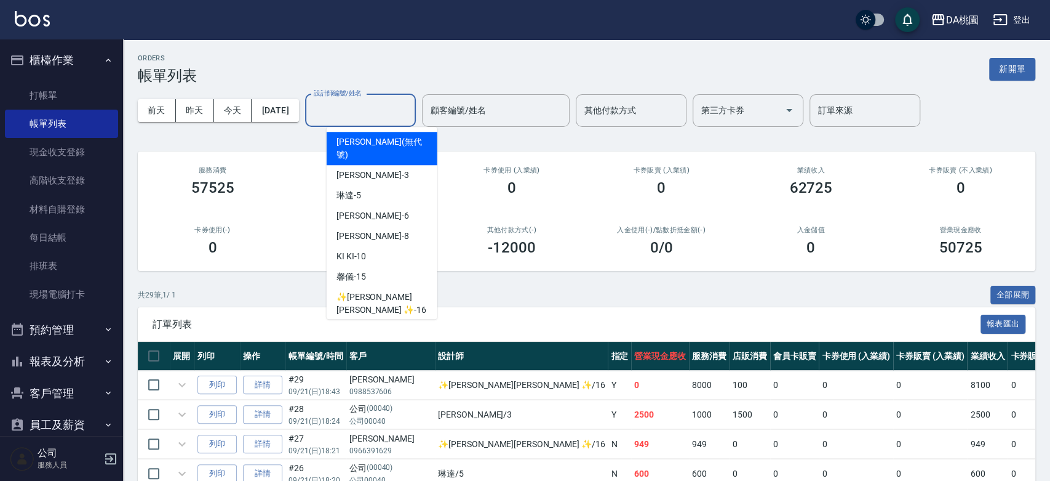
click at [388, 112] on div "設計師編號/姓名 設計師編號/姓名" at bounding box center [360, 110] width 111 height 33
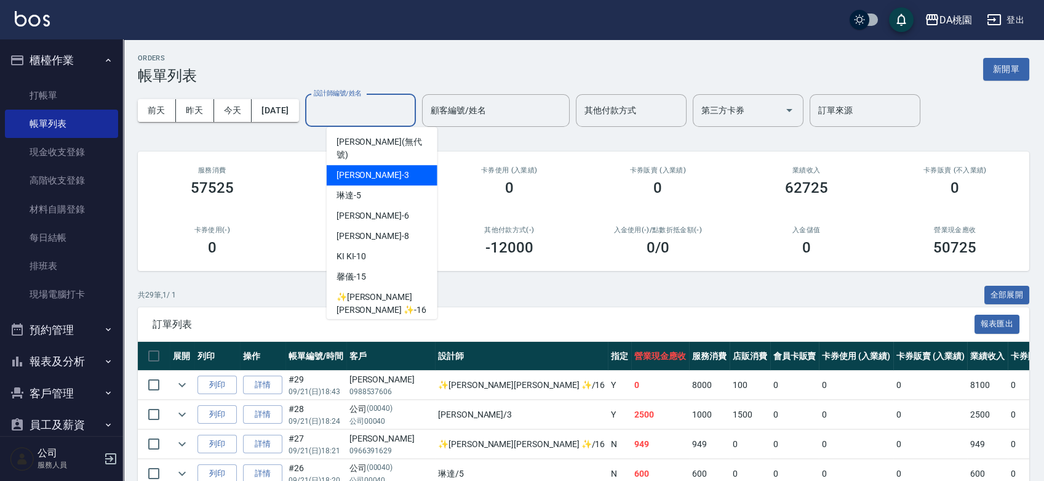
click at [375, 165] on div "[PERSON_NAME] -3" at bounding box center [382, 175] width 111 height 20
type input "[PERSON_NAME]-3"
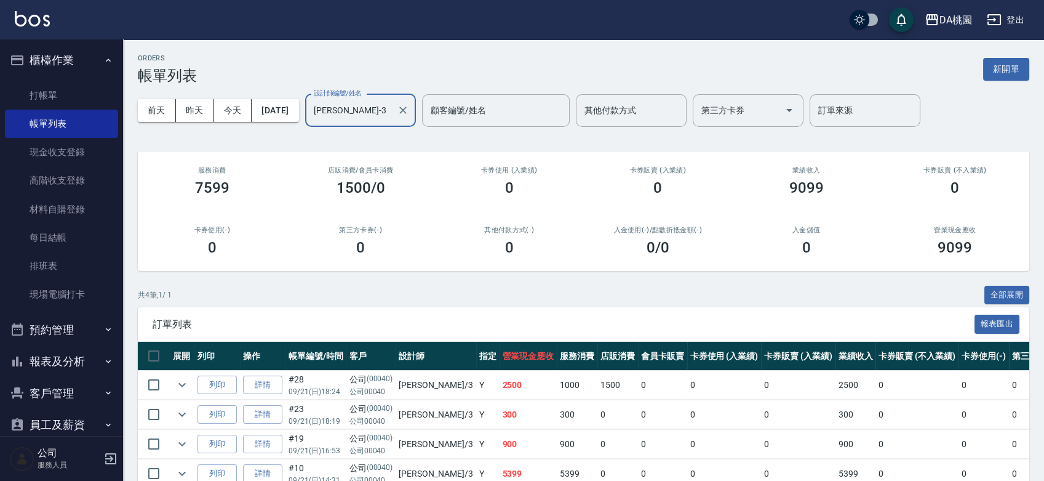
scroll to position [65, 0]
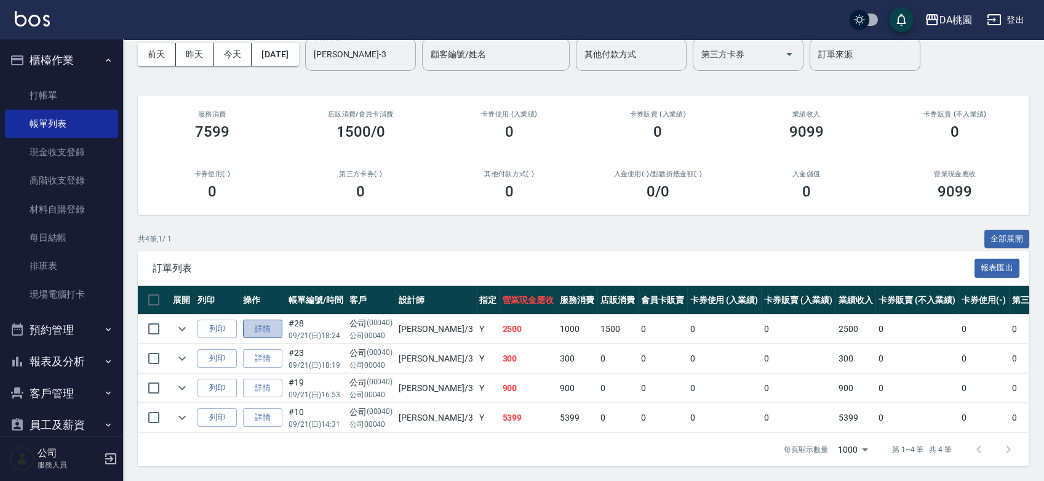
click at [258, 319] on link "詳情" at bounding box center [262, 328] width 39 height 19
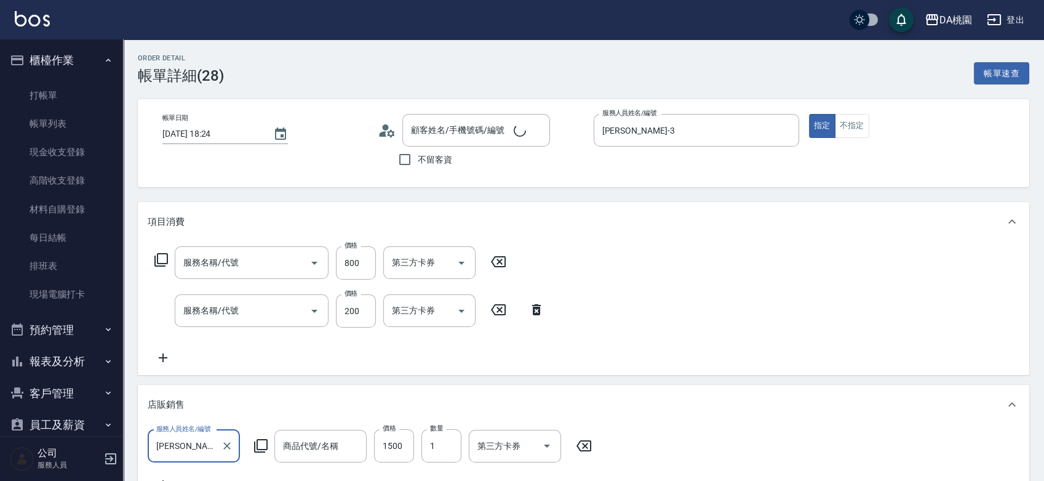
type input "[DATE] 18:24"
type input "[PERSON_NAME]-3"
type input "250"
type input "粉鑽養髮液>韓國梳禮盒"
type input "公司/公司00040/00040"
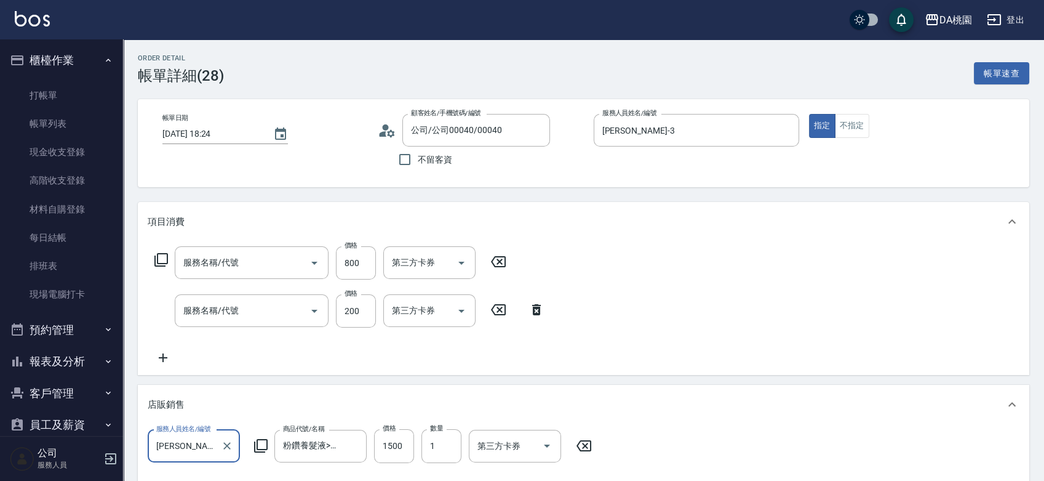
type input "接髮調整(103)"
type input "洗髮(互助)(501)"
click at [415, 263] on input "洗-1" at bounding box center [420, 263] width 63 height 22
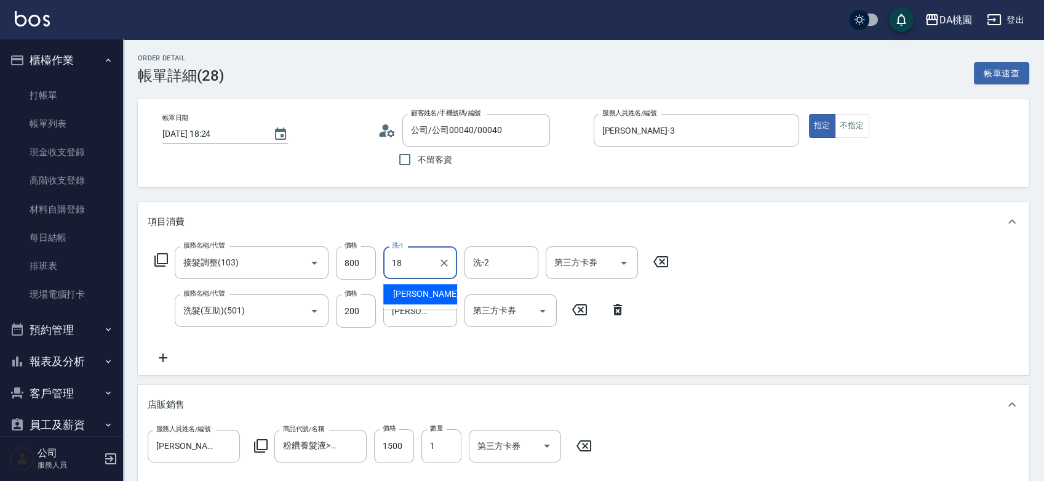
type input "[PERSON_NAME]-18"
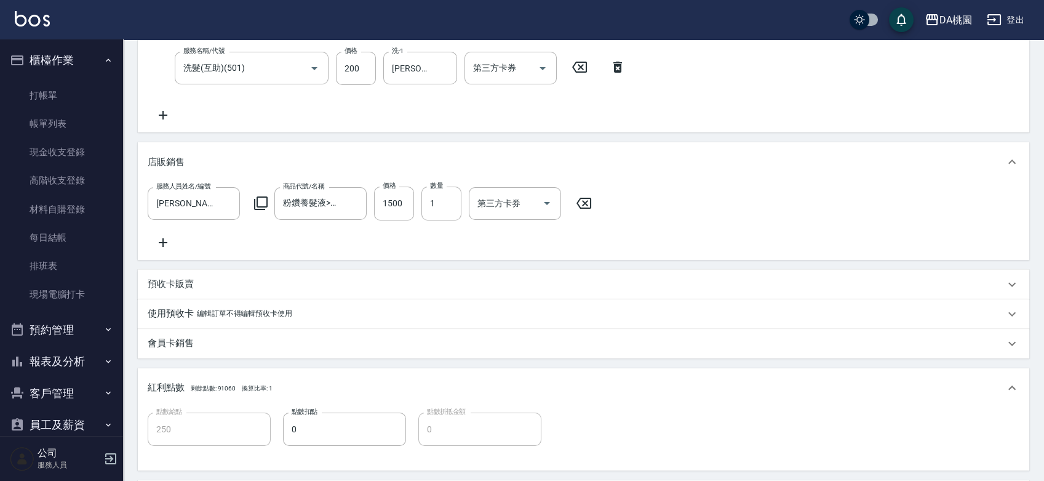
scroll to position [442, 0]
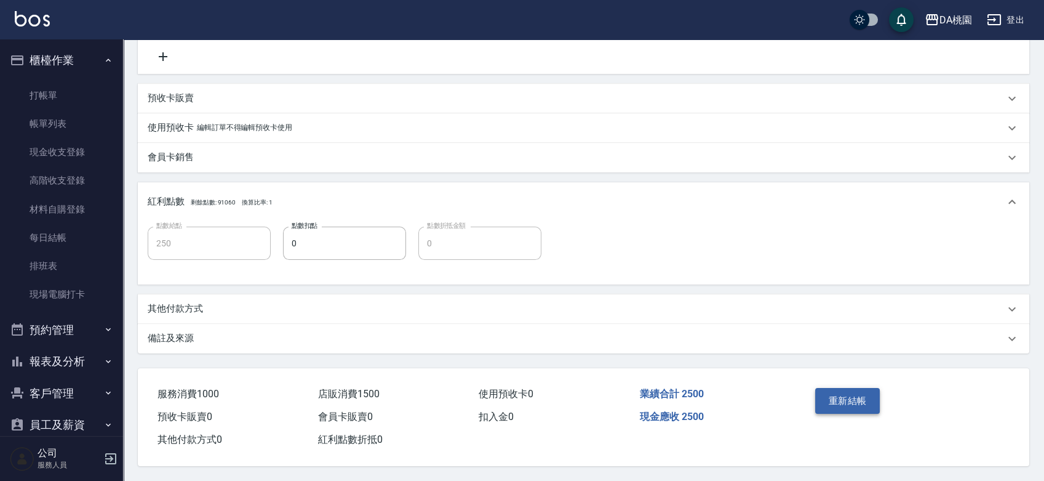
click at [824, 402] on button "重新結帳" at bounding box center [847, 401] width 65 height 26
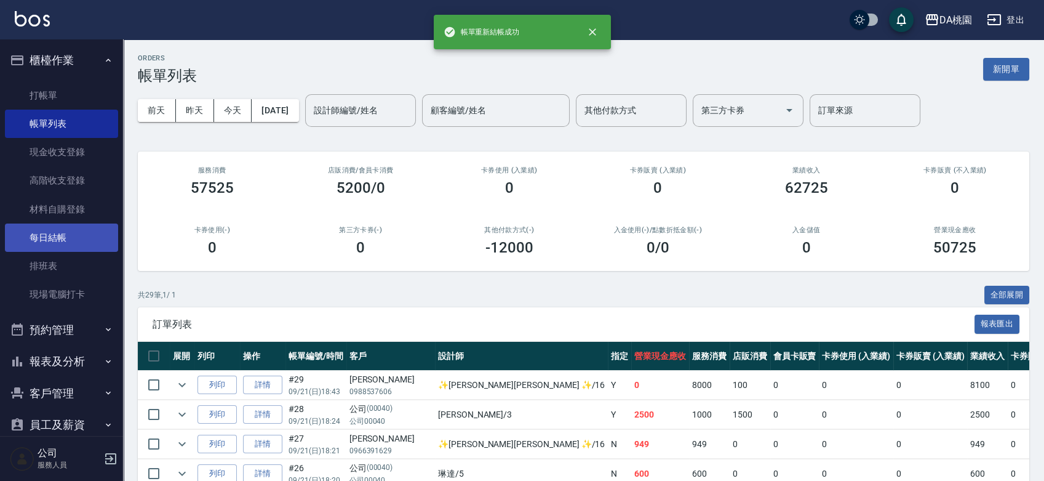
click at [62, 238] on link "每日結帳" at bounding box center [61, 237] width 113 height 28
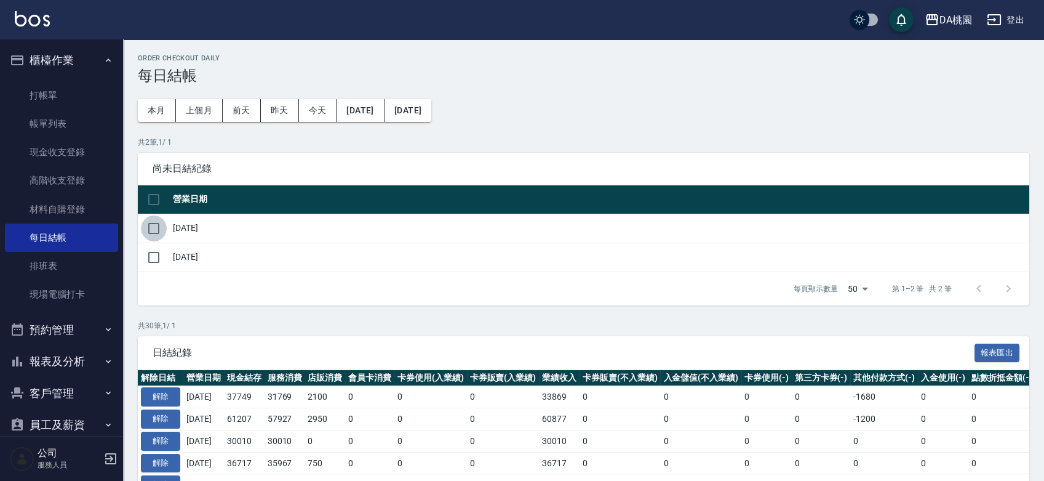
click at [155, 223] on input "checkbox" at bounding box center [154, 228] width 26 height 26
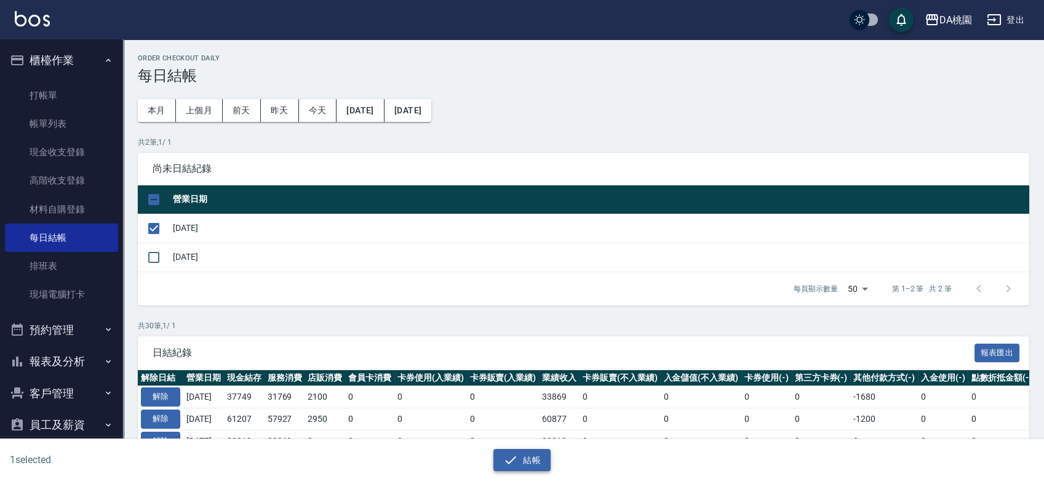
click at [529, 457] on button "結帳" at bounding box center [521, 460] width 57 height 23
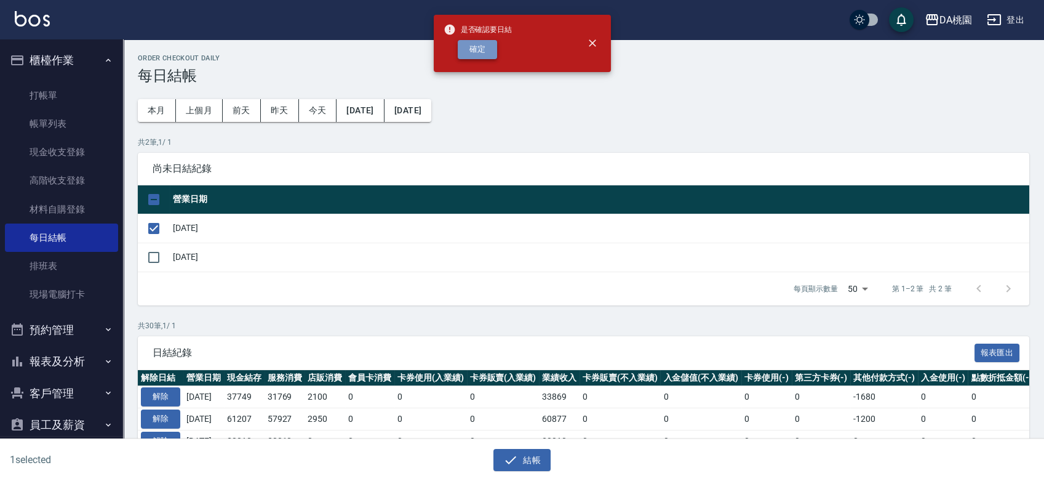
click at [487, 52] on button "確定" at bounding box center [477, 49] width 39 height 19
checkbox input "false"
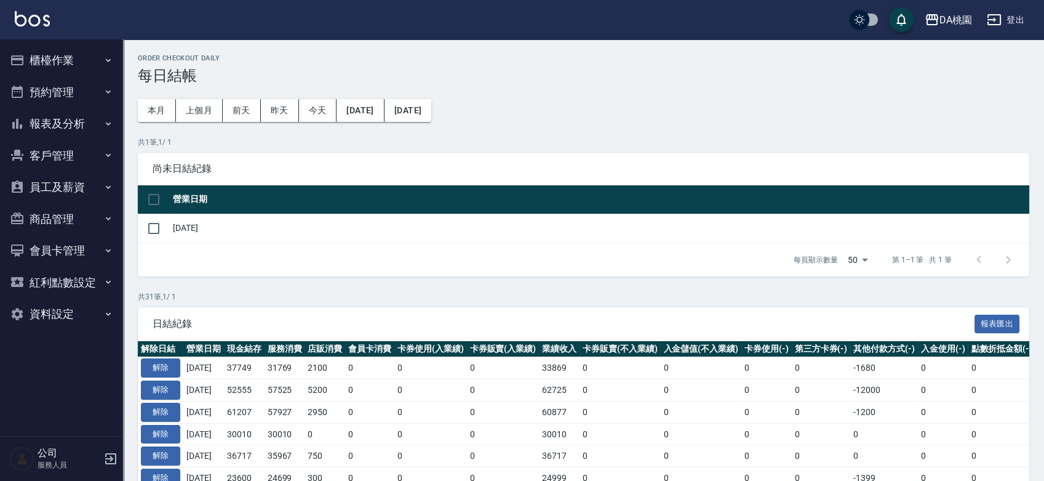
click at [79, 156] on button "客戶管理" at bounding box center [61, 156] width 113 height 32
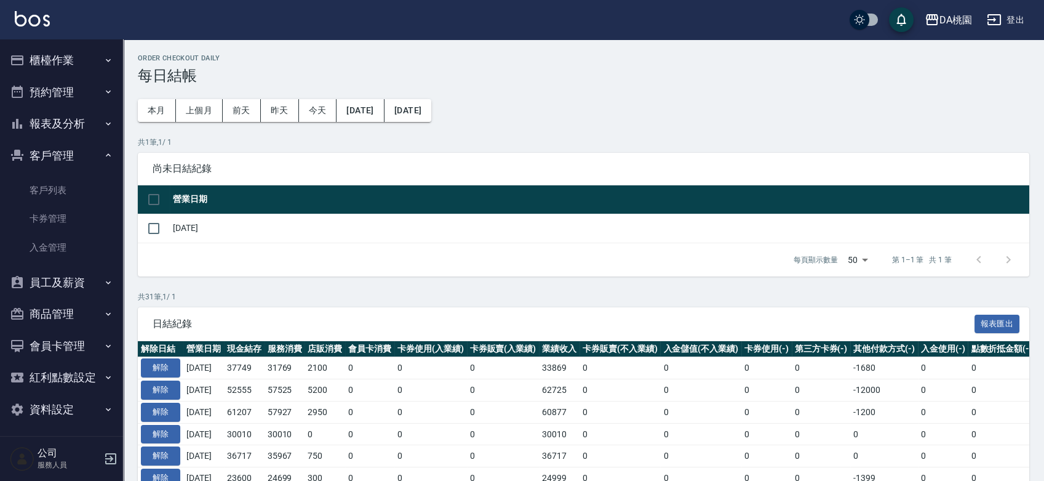
click at [76, 130] on button "報表及分析" at bounding box center [61, 124] width 113 height 32
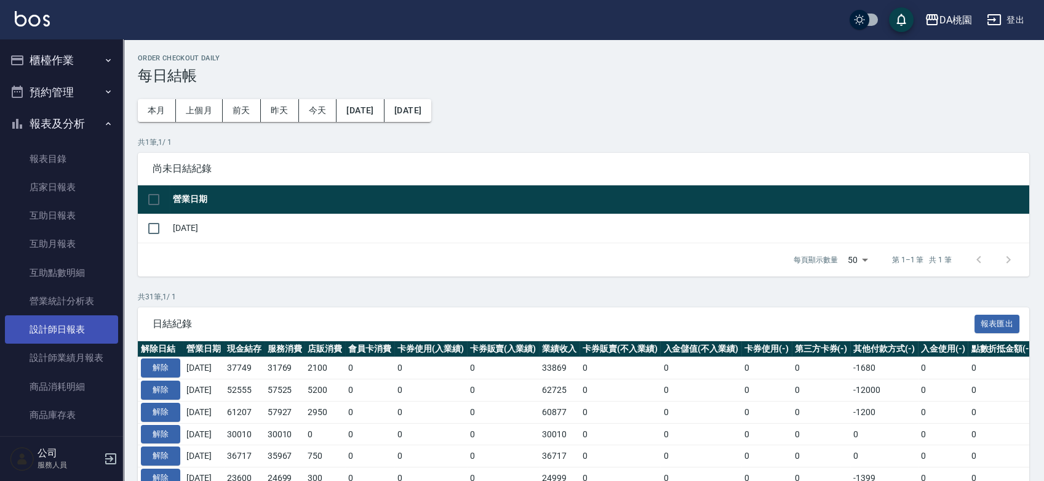
click at [79, 334] on link "設計師日報表" at bounding box center [61, 329] width 113 height 28
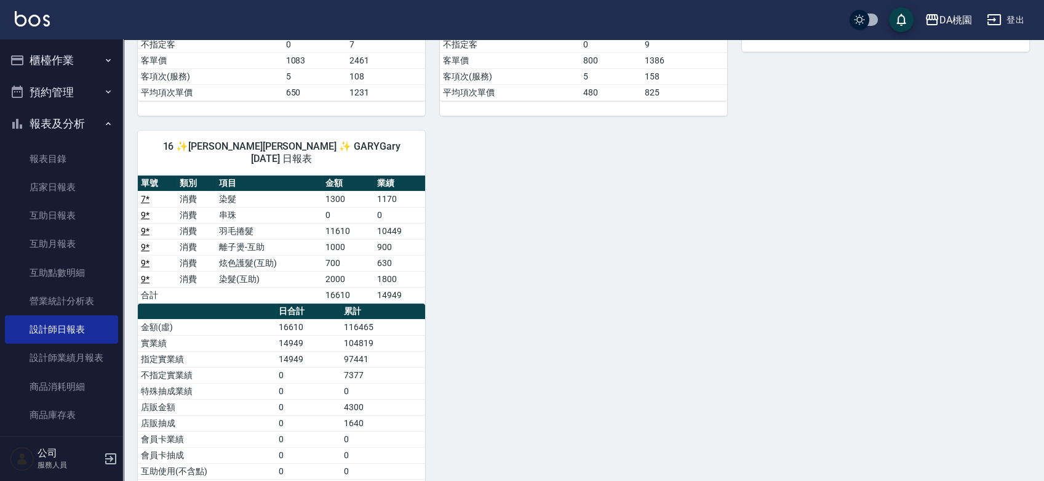
scroll to position [546, 0]
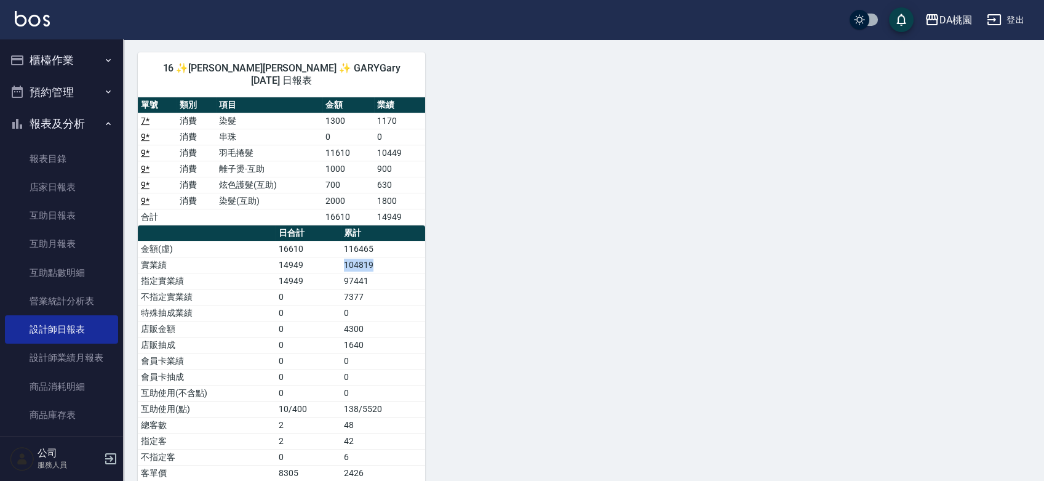
drag, startPoint x: 345, startPoint y: 248, endPoint x: 389, endPoint y: 250, distance: 43.8
click at [389, 257] on td "104819" at bounding box center [383, 265] width 84 height 16
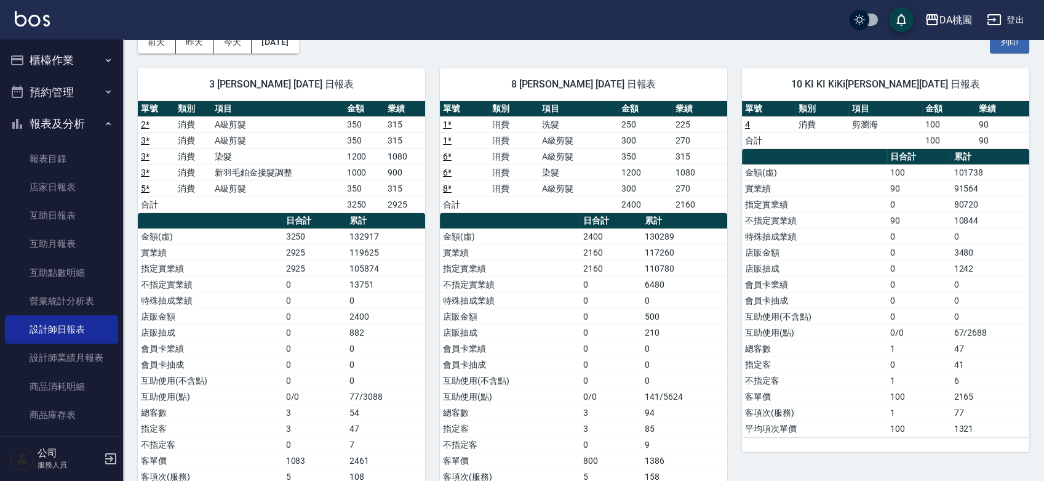
scroll to position [0, 0]
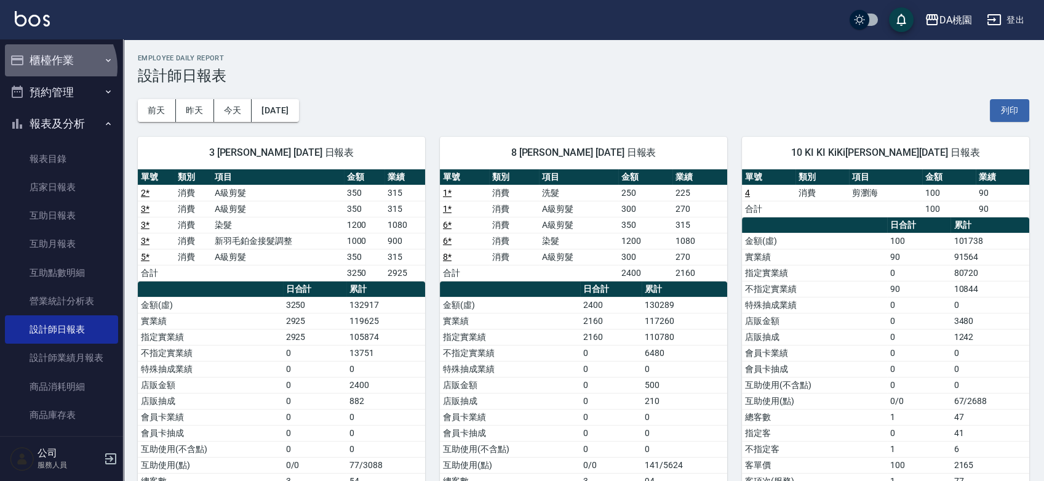
click at [57, 67] on button "櫃檯作業" at bounding box center [61, 60] width 113 height 32
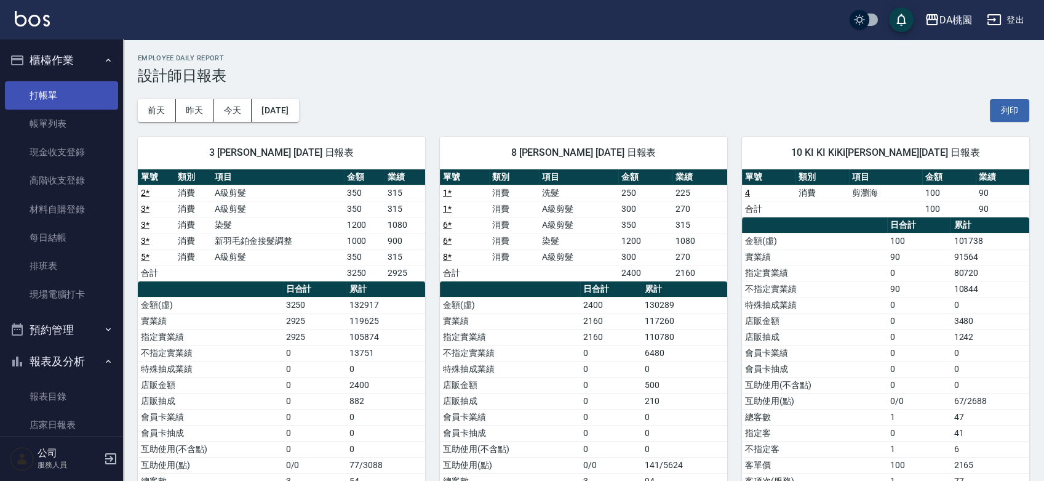
click at [54, 84] on link "打帳單" at bounding box center [61, 95] width 113 height 28
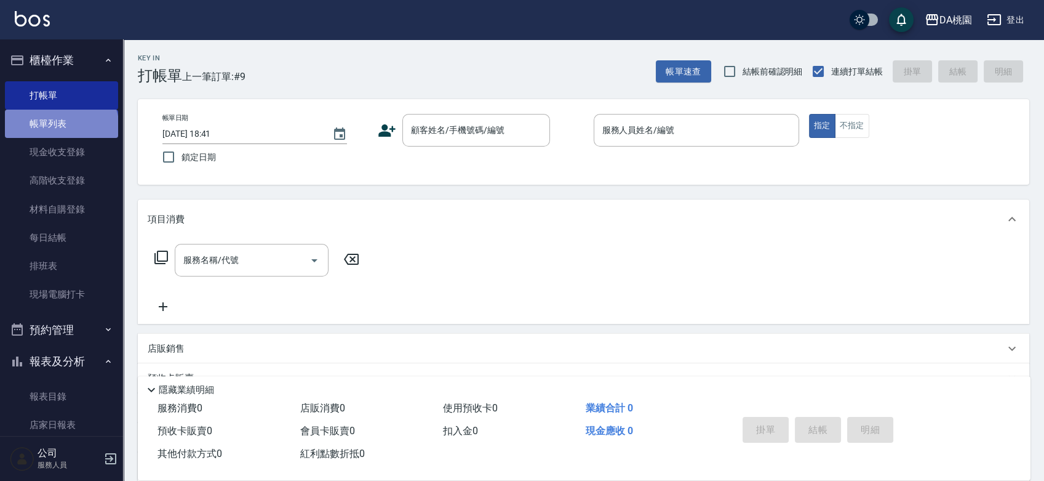
click at [60, 129] on link "帳單列表" at bounding box center [61, 124] width 113 height 28
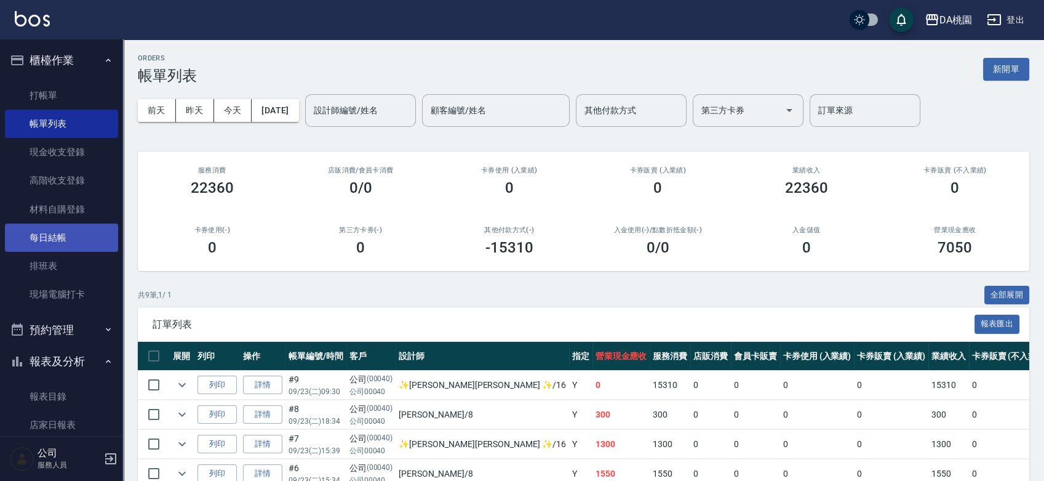
scroll to position [68, 0]
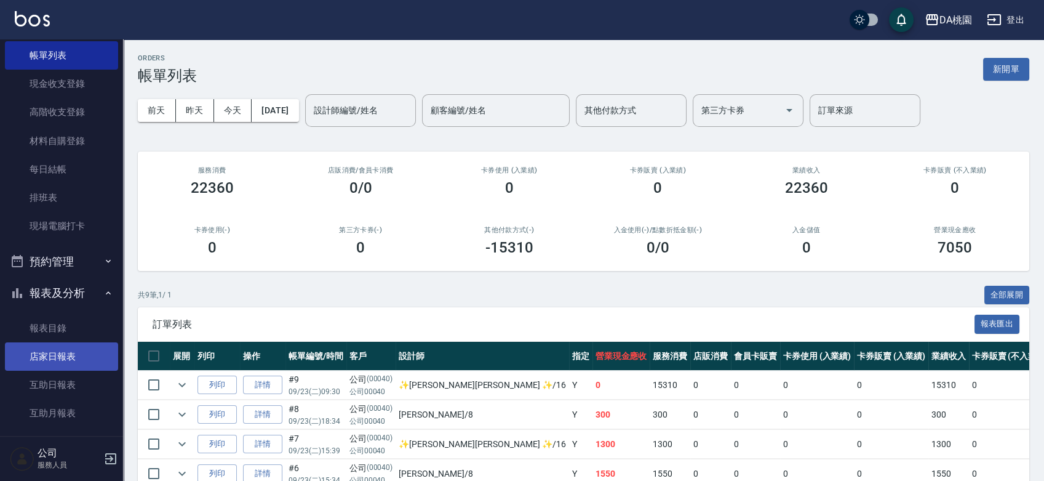
click at [56, 358] on link "店家日報表" at bounding box center [61, 356] width 113 height 28
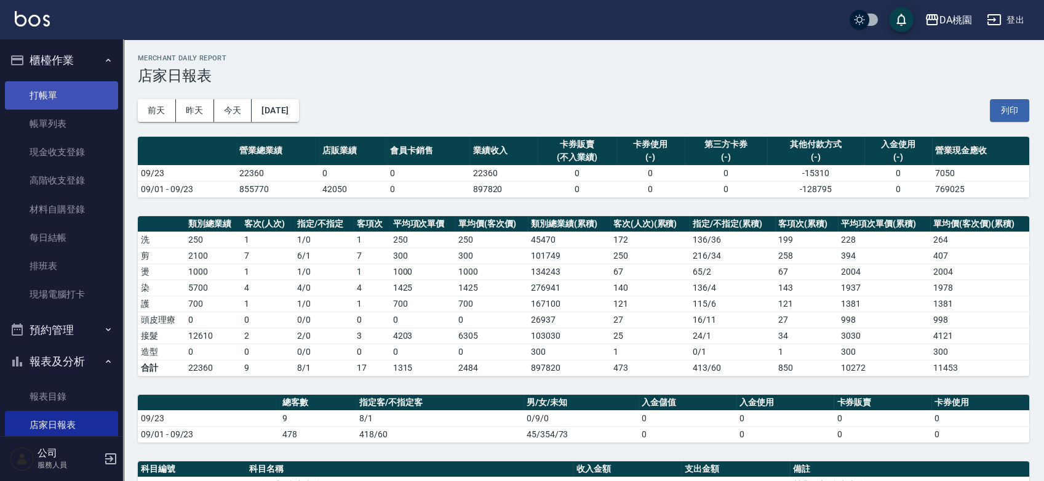
click at [55, 98] on link "打帳單" at bounding box center [61, 95] width 113 height 28
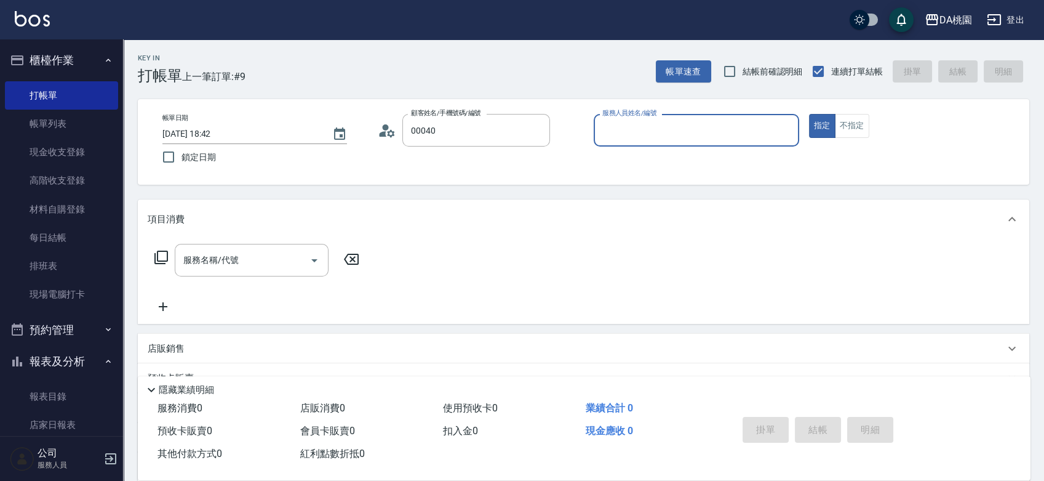
type input "公司/公司00040/00040"
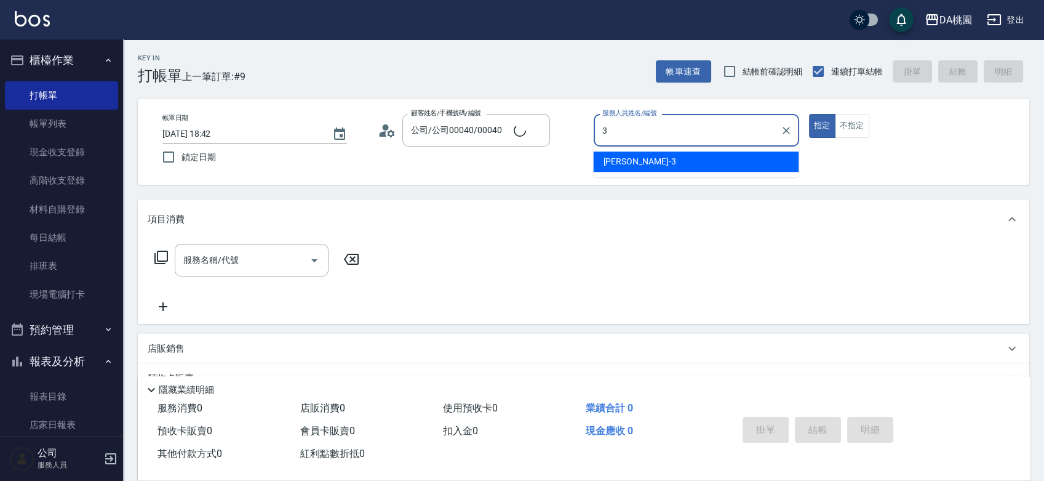
type input "3"
type button "true"
type input "愛莉絲-3"
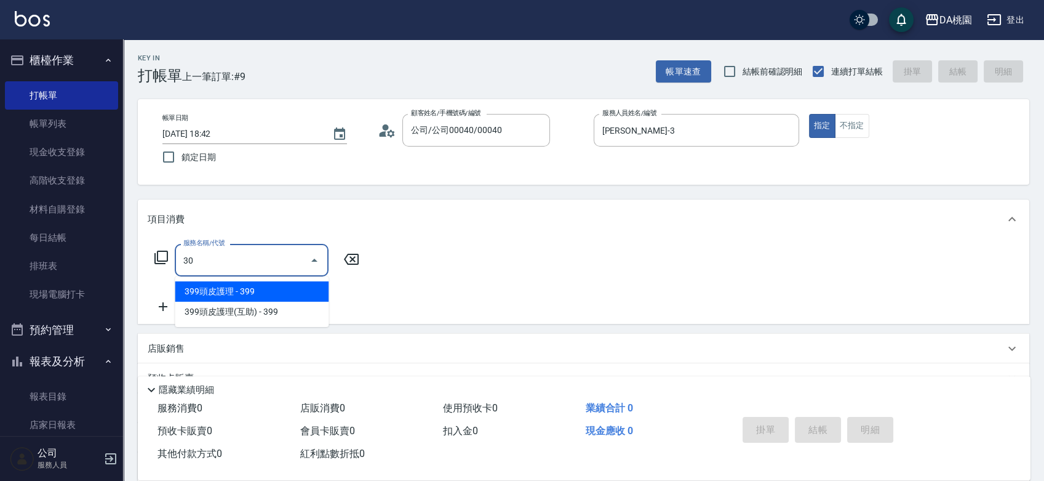
type input "303"
type input "30"
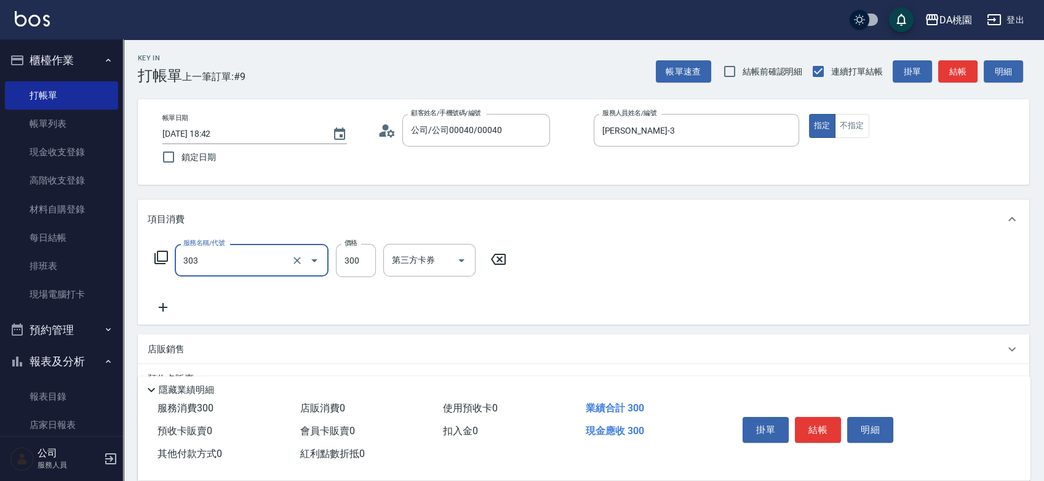
type input "A級剪髮(303)"
type input "0"
type input "35"
type input "30"
type input "350"
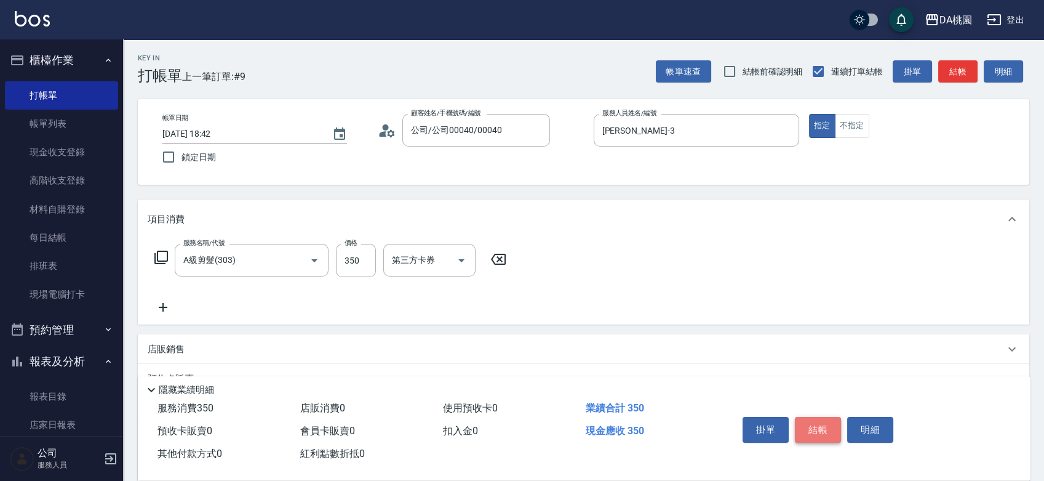
click at [813, 419] on button "結帳" at bounding box center [818, 430] width 46 height 26
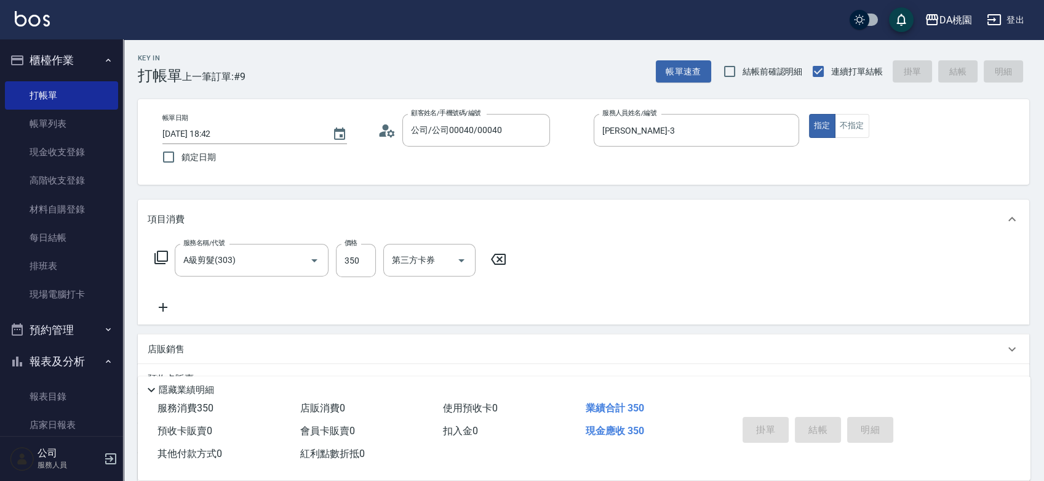
type input "2025/09/23 18:56"
type input "0"
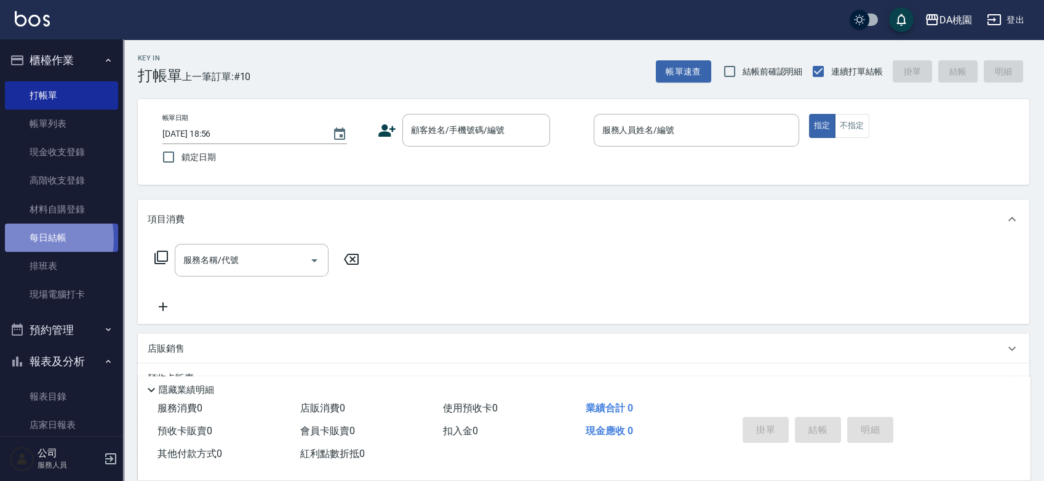
click at [20, 238] on link "每日結帳" at bounding box center [61, 237] width 113 height 28
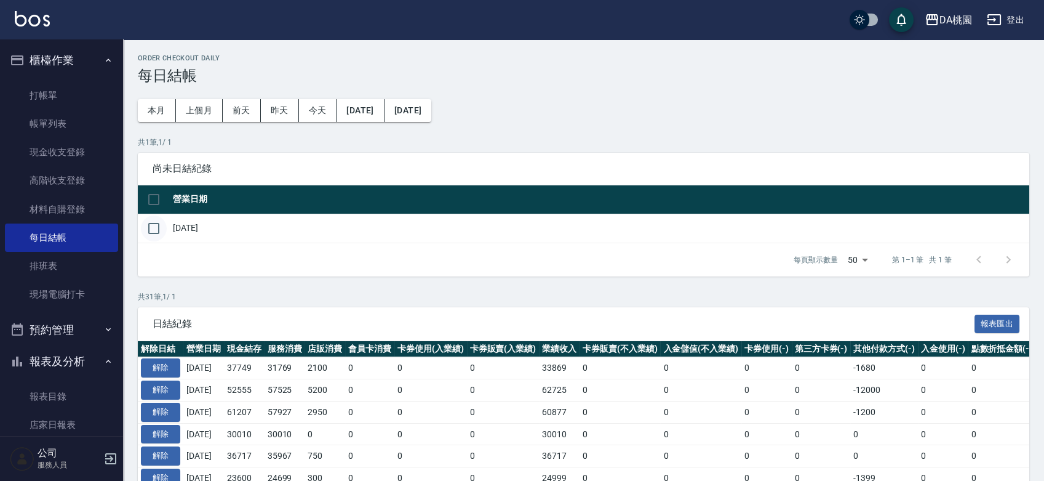
click at [156, 233] on input "checkbox" at bounding box center [154, 228] width 26 height 26
checkbox input "true"
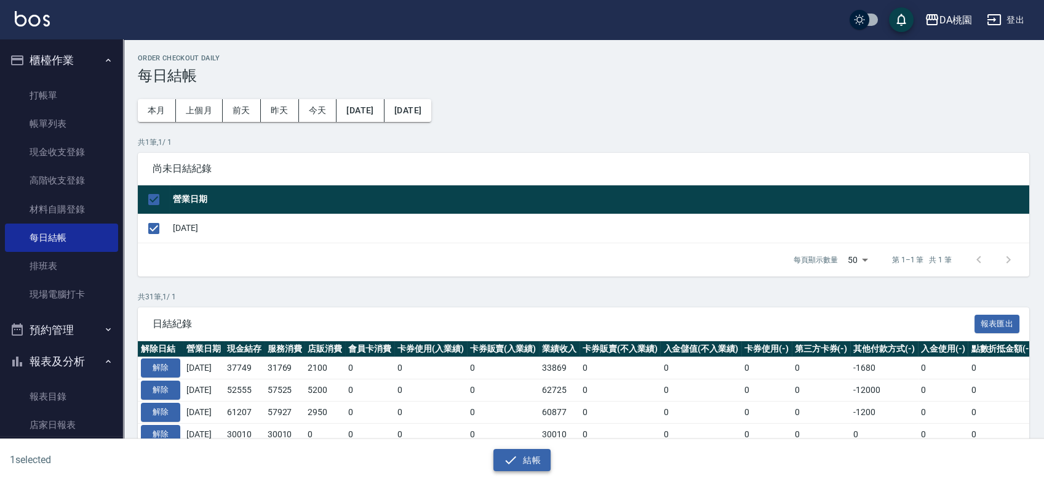
click at [519, 458] on button "結帳" at bounding box center [521, 460] width 57 height 23
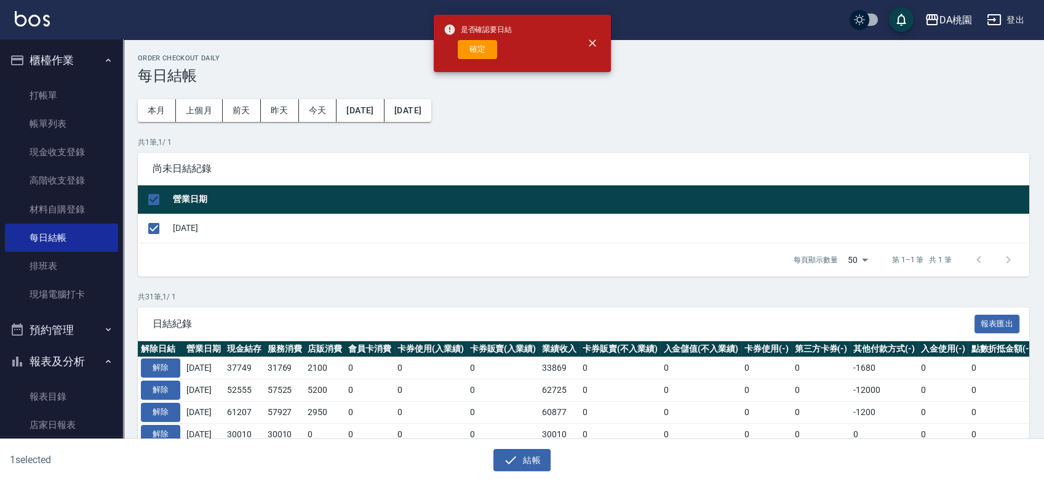
click at [492, 38] on div "是否確認要日結 確定" at bounding box center [478, 43] width 69 height 50
click at [490, 44] on button "確定" at bounding box center [477, 49] width 39 height 19
checkbox input "false"
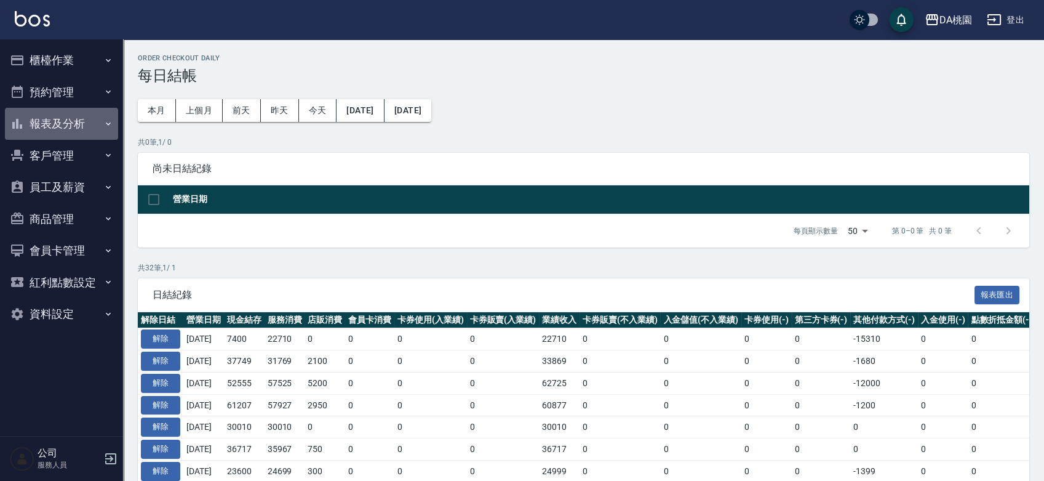
click at [45, 134] on button "報表及分析" at bounding box center [61, 124] width 113 height 32
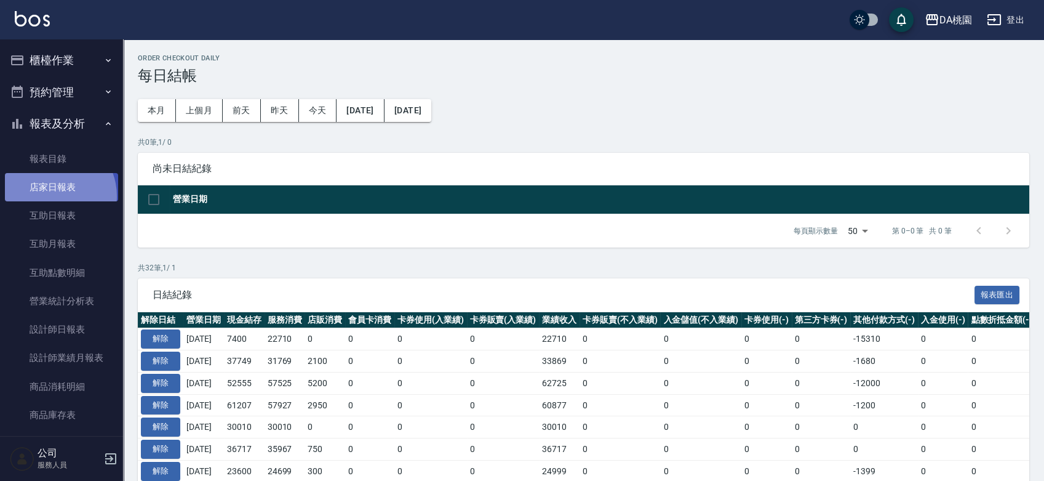
click at [51, 196] on link "店家日報表" at bounding box center [61, 187] width 113 height 28
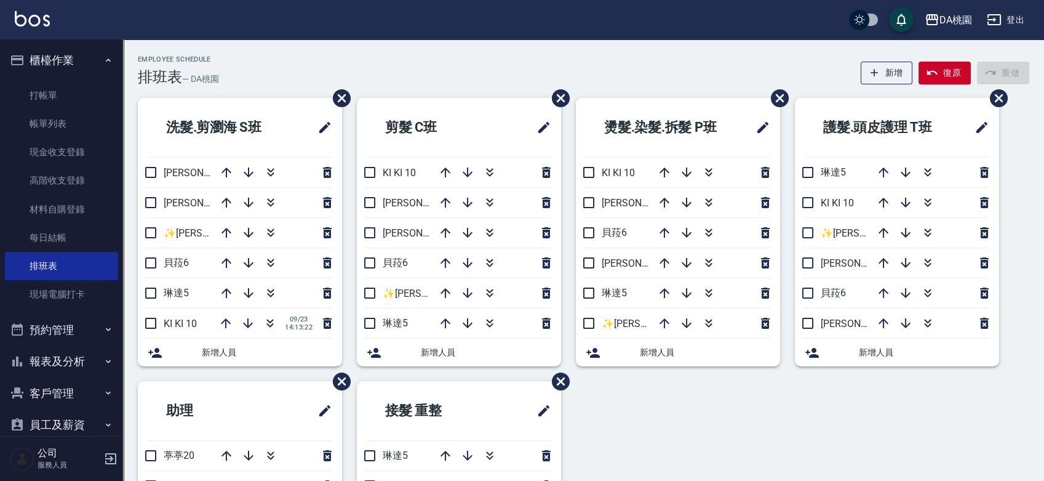
click at [449, 60] on div "Employee Schedule 排班表 — DA桃園 新增 復原 重做" at bounding box center [584, 70] width 892 height 30
click at [664, 422] on div "洗髮.剪瀏海 S[PERSON_NAME]3 [PERSON_NAME]8 ✨[PERSON_NAME][PERSON_NAME] ✨16 [PERSON_N…" at bounding box center [576, 381] width 906 height 566
